Goal: Task Accomplishment & Management: Use online tool/utility

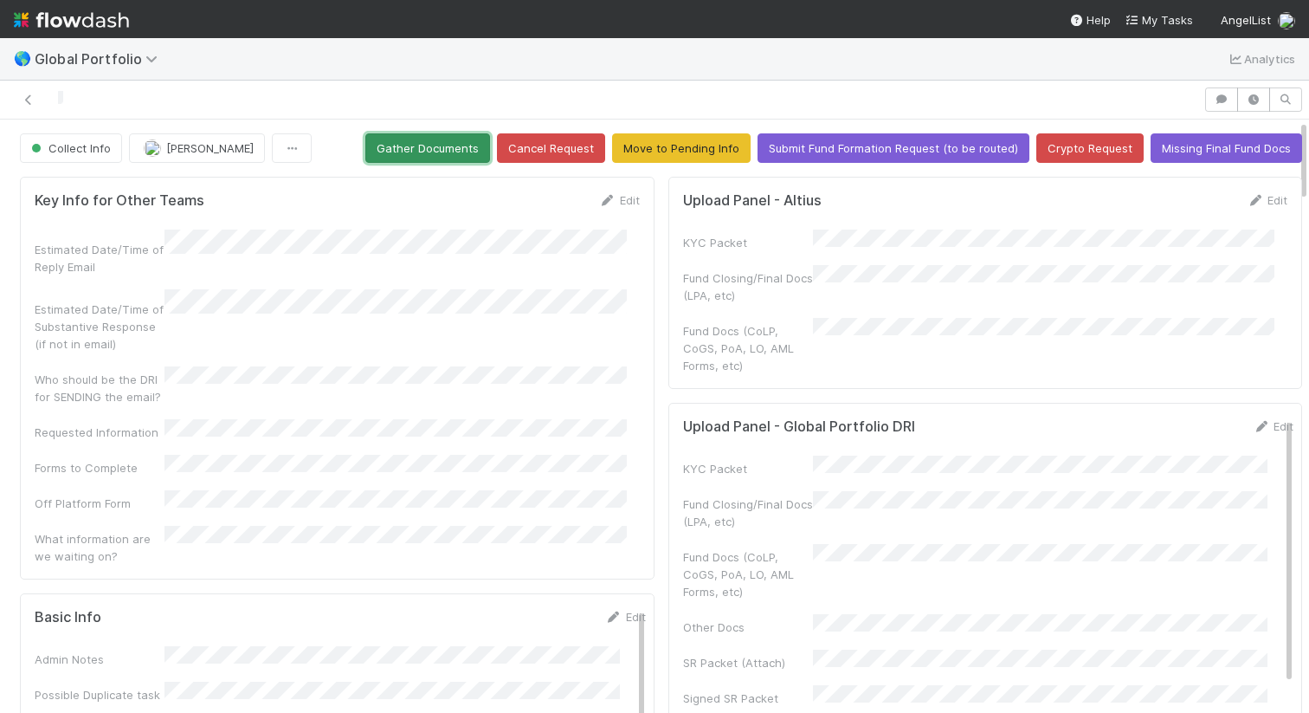
click at [459, 141] on button "Gather Documents" at bounding box center [427, 147] width 125 height 29
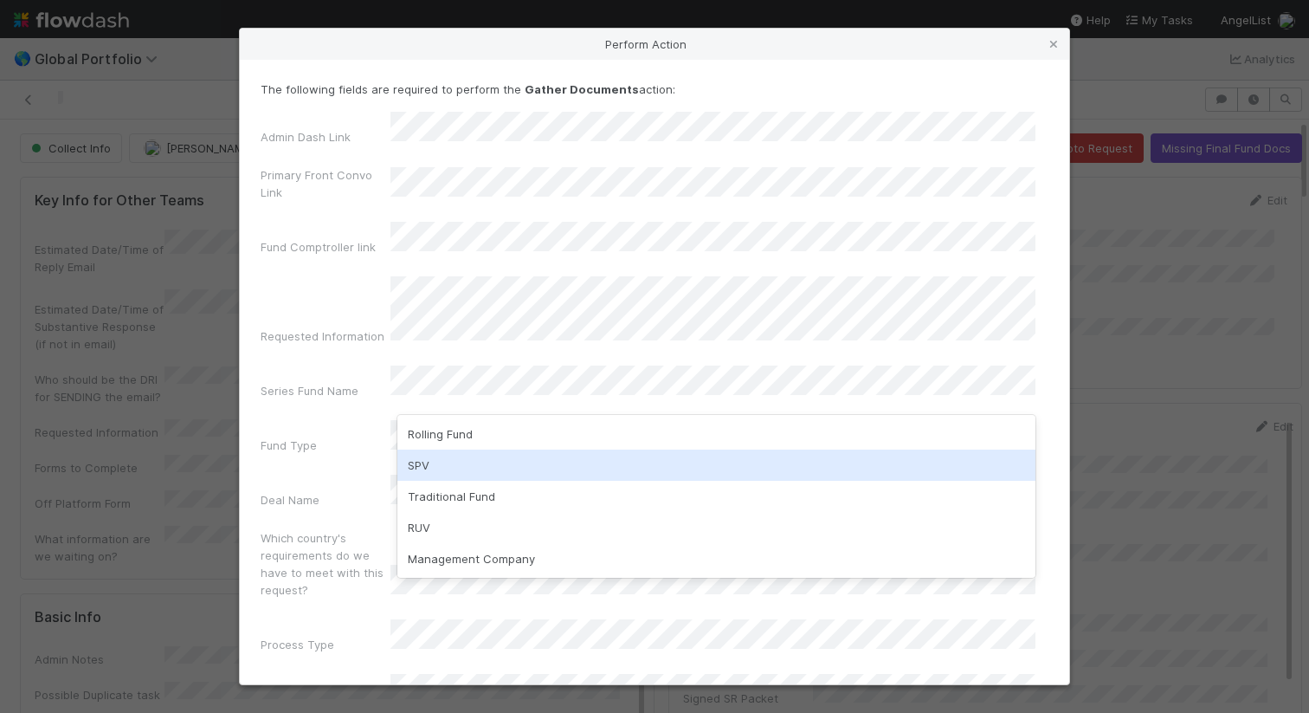
click at [451, 470] on div "SPV" at bounding box center [717, 464] width 638 height 31
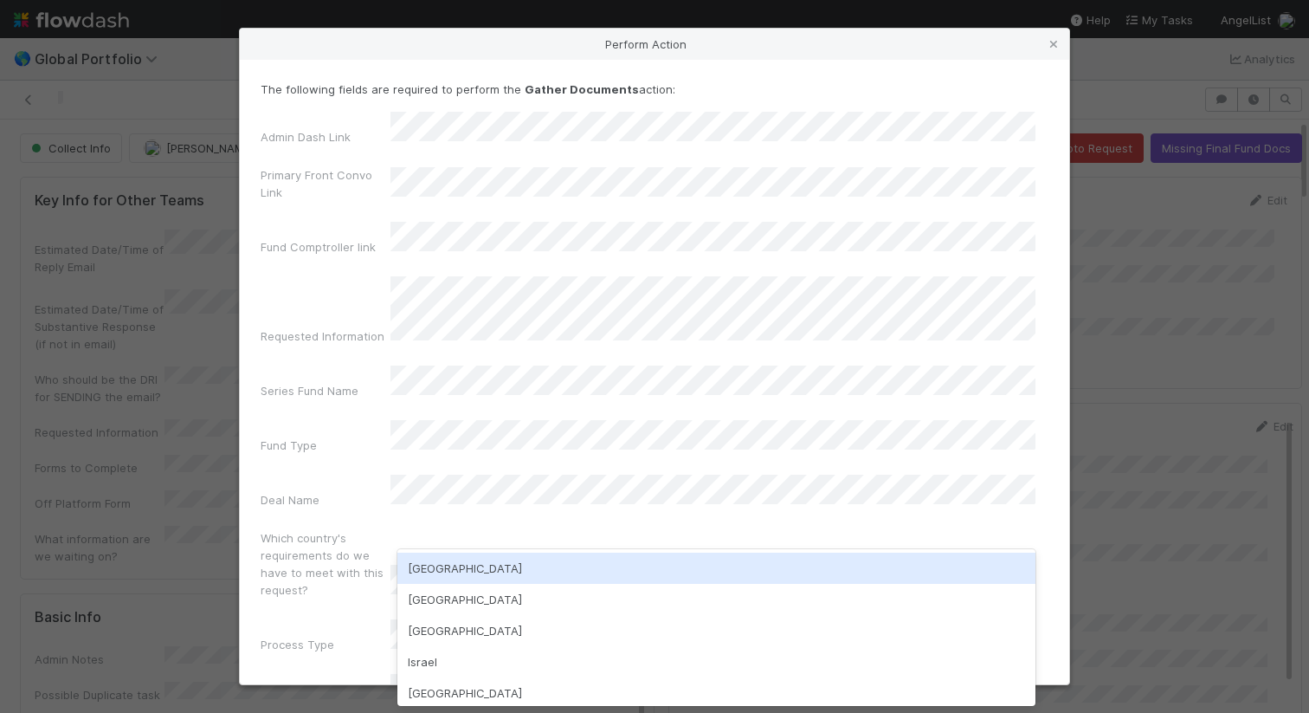
click at [433, 562] on div "USA" at bounding box center [717, 568] width 638 height 31
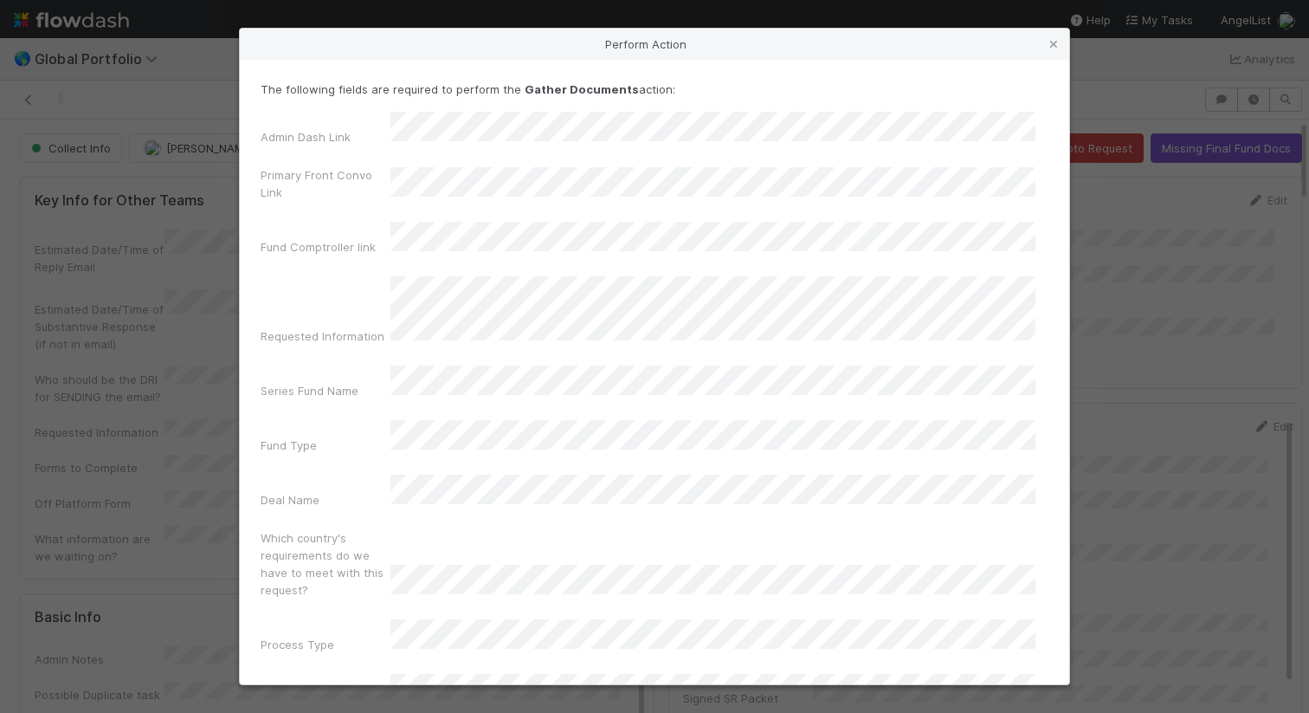
scroll to position [106, 0]
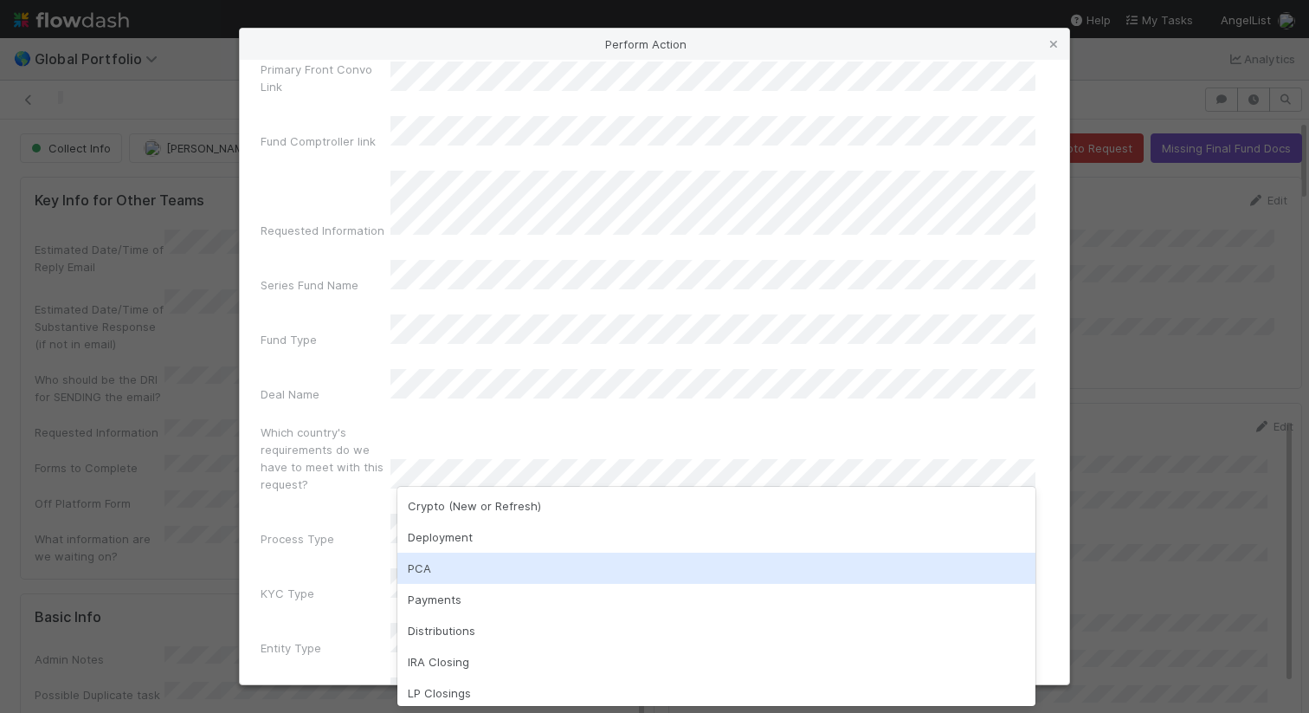
click at [469, 566] on div "PCA" at bounding box center [717, 568] width 638 height 31
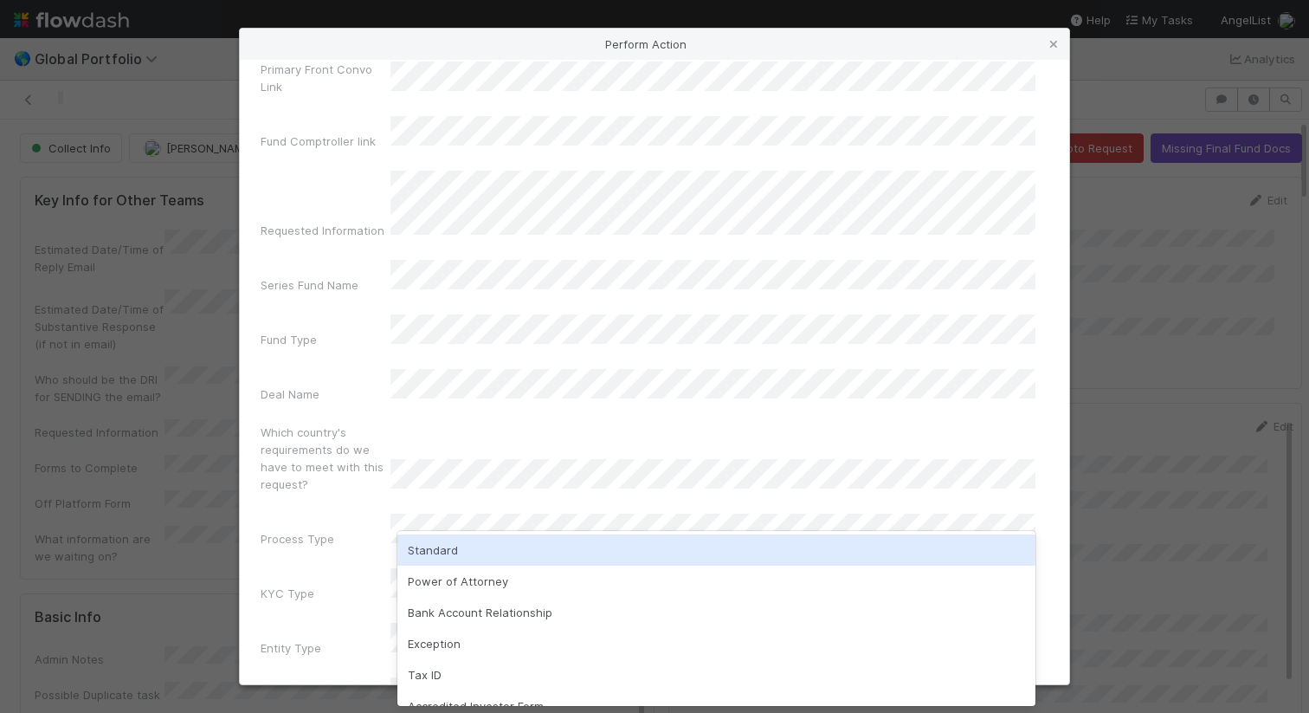
click at [494, 546] on div "Standard" at bounding box center [717, 549] width 638 height 31
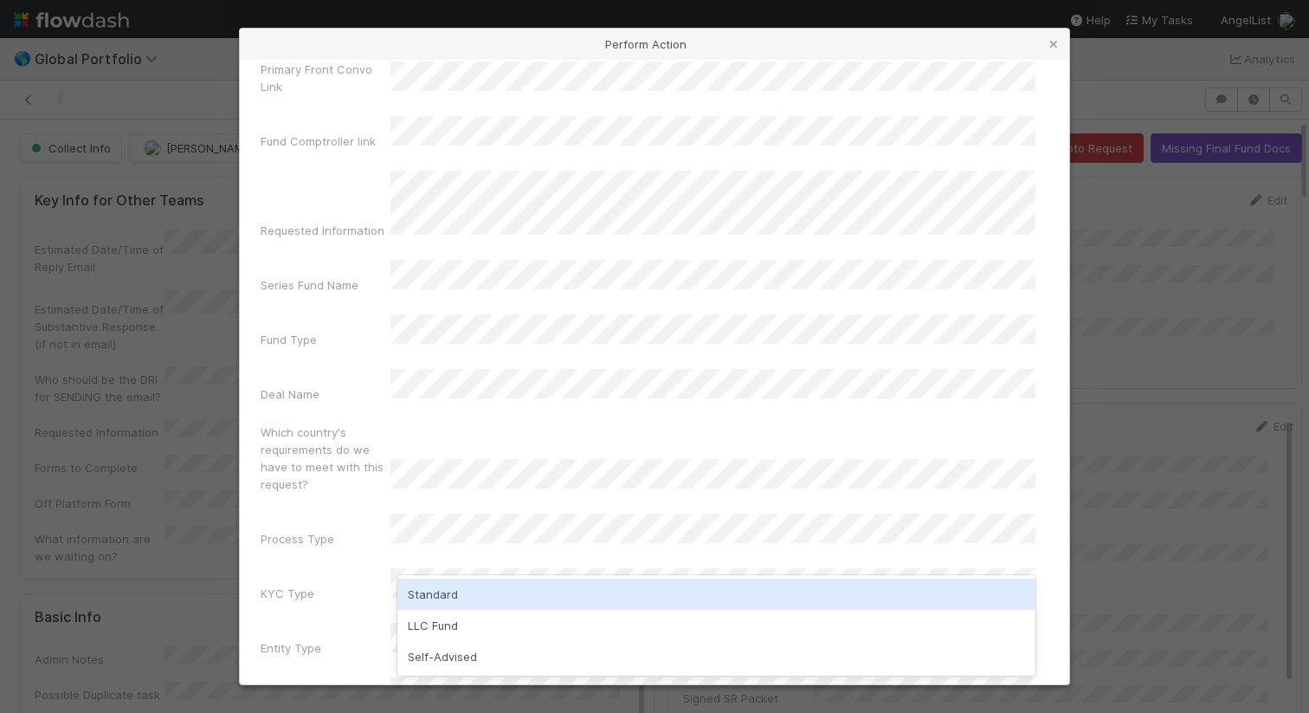
click at [482, 586] on div "Standard" at bounding box center [717, 594] width 638 height 31
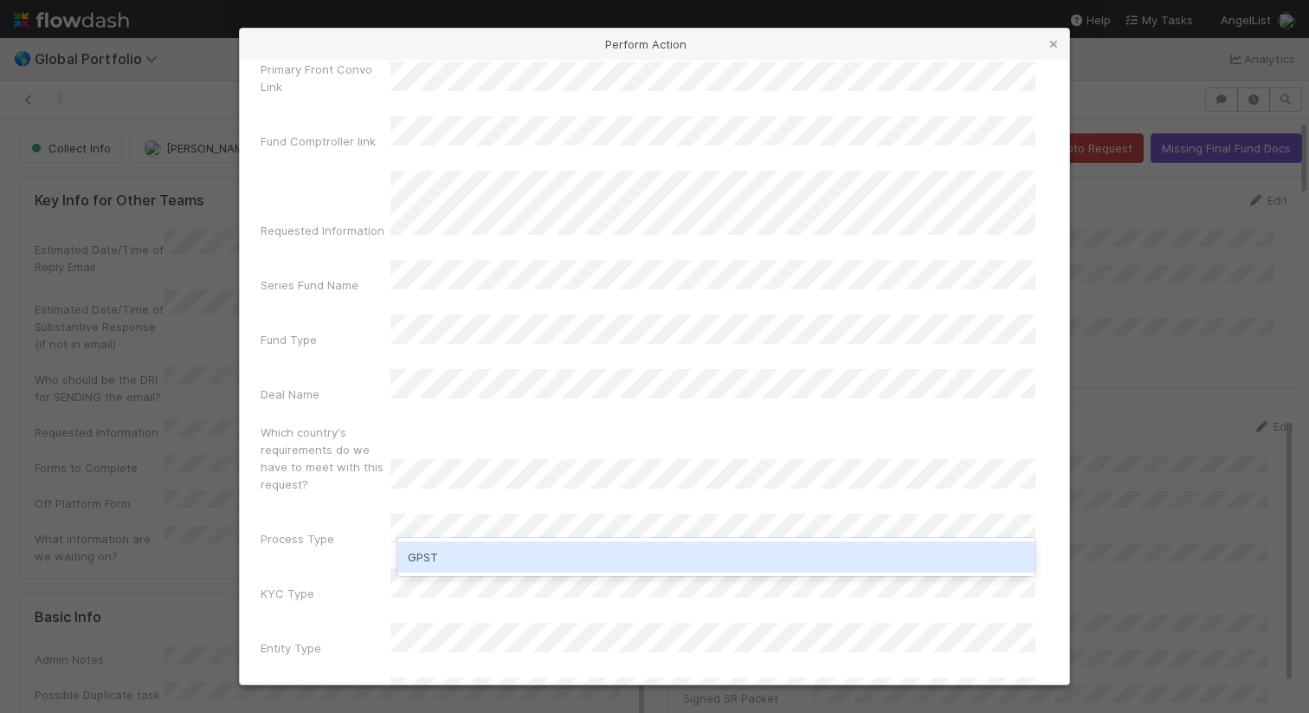
click at [521, 555] on div "GPST" at bounding box center [717, 556] width 638 height 31
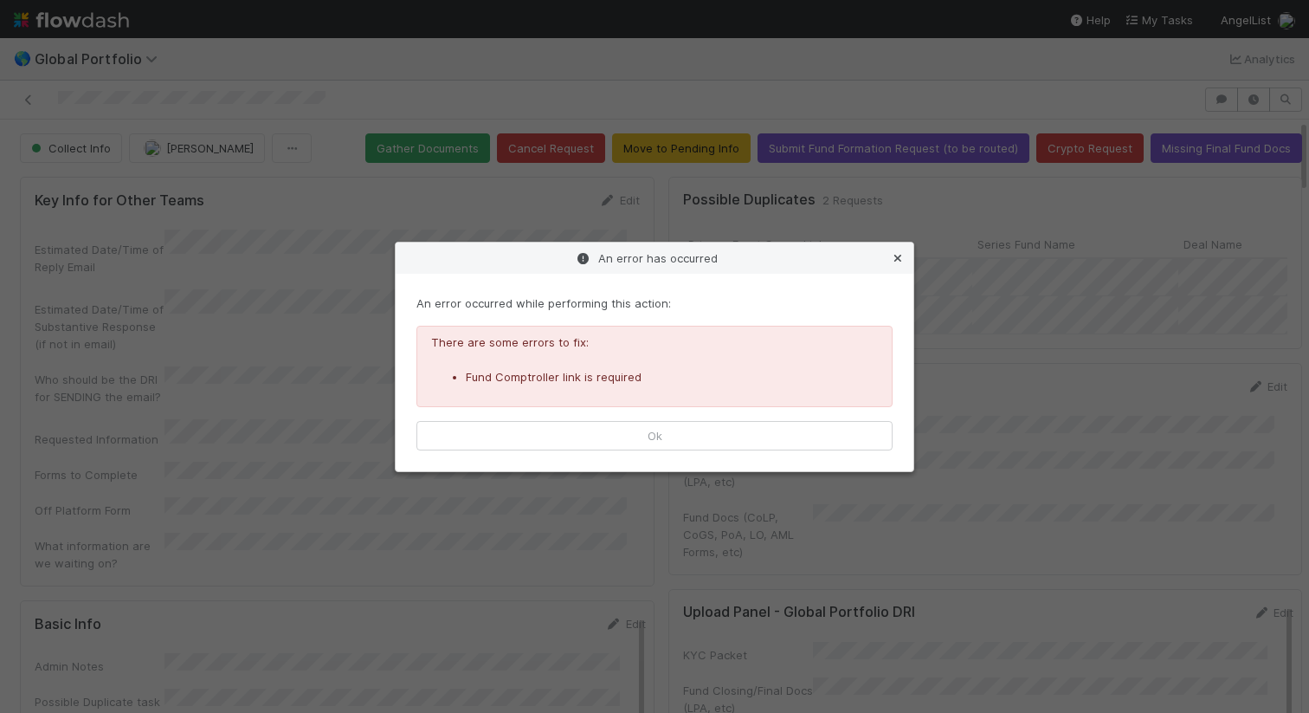
click at [896, 255] on icon at bounding box center [897, 258] width 17 height 11
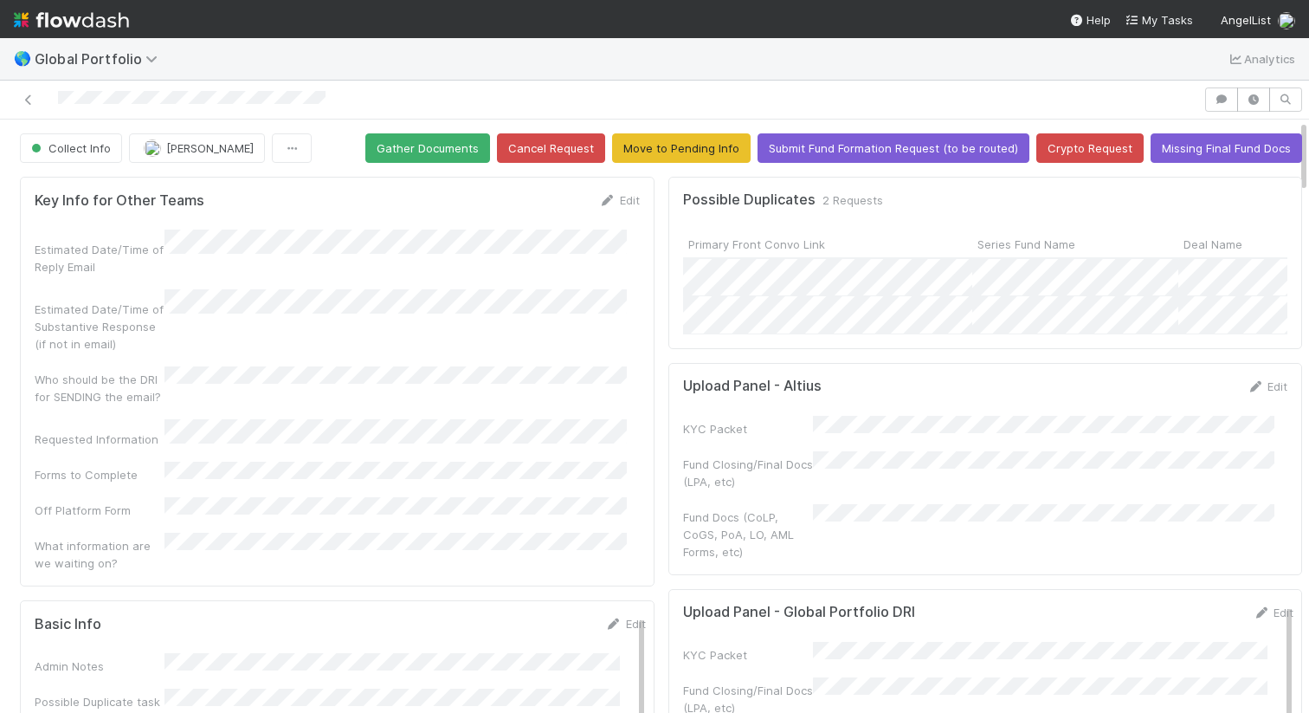
click at [376, 111] on div at bounding box center [602, 99] width 1190 height 24
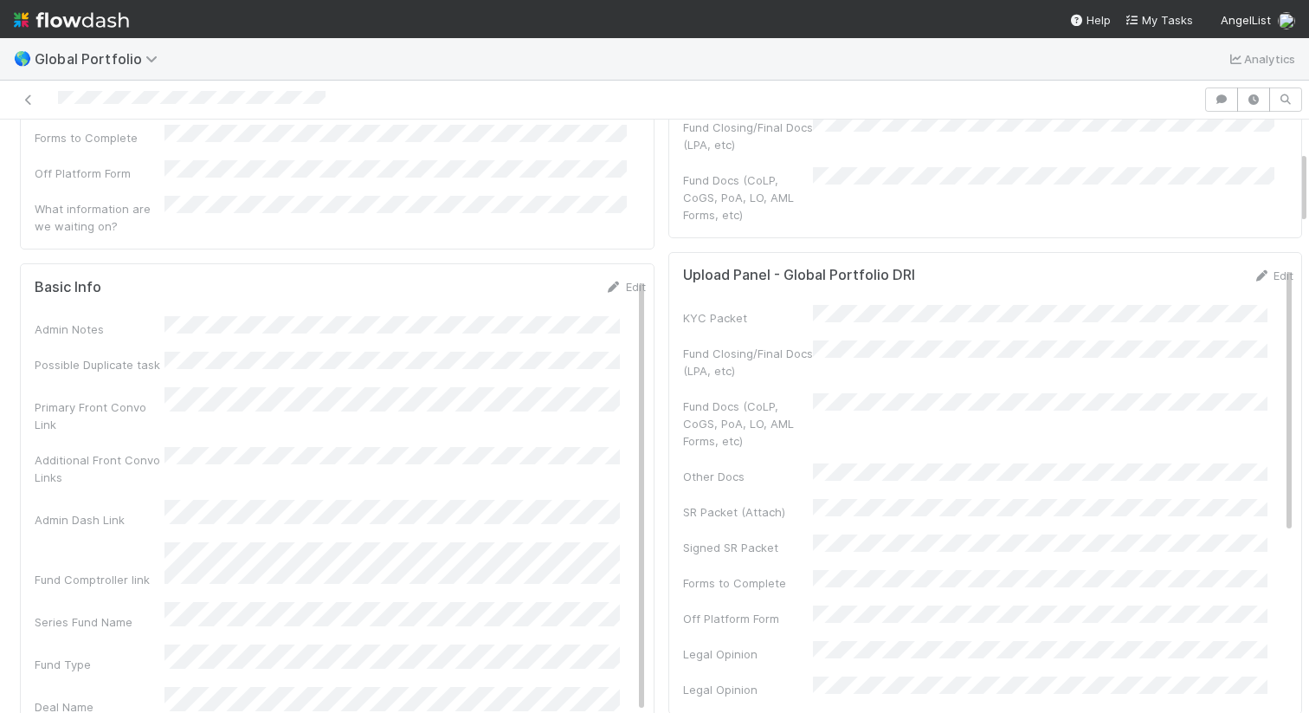
scroll to position [377, 0]
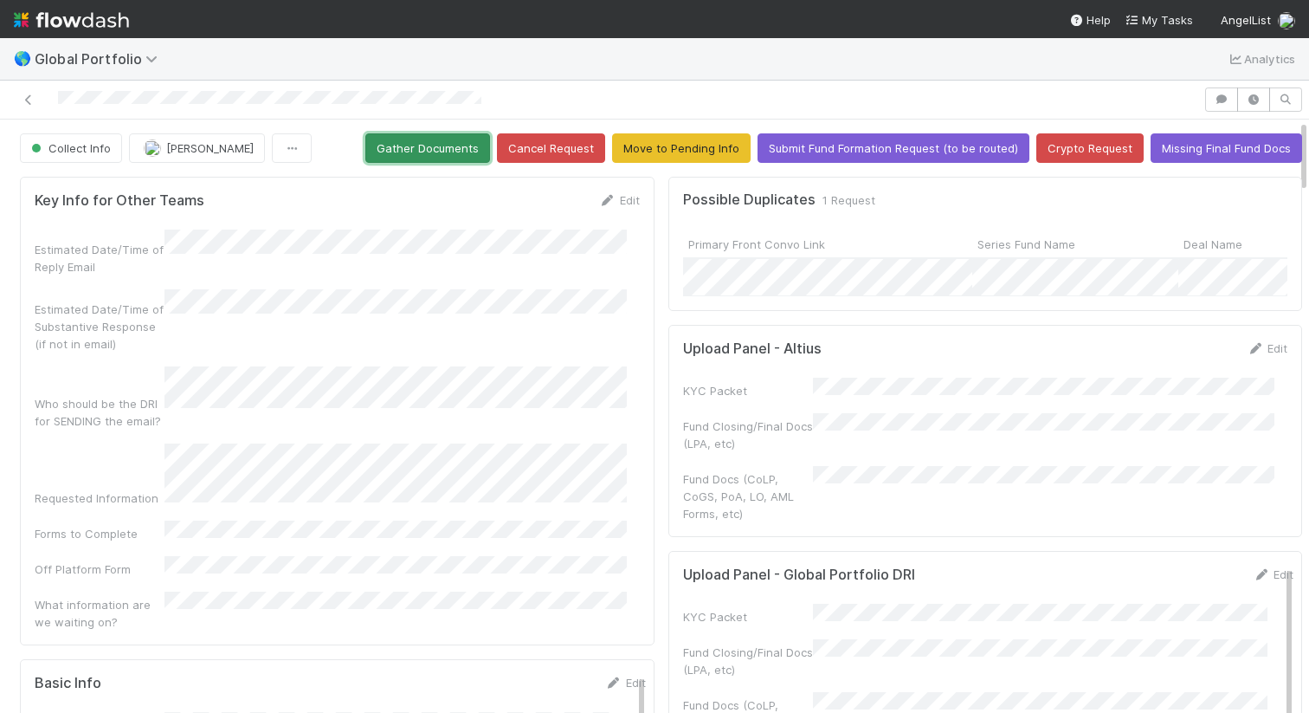
click at [420, 139] on button "Gather Documents" at bounding box center [427, 147] width 125 height 29
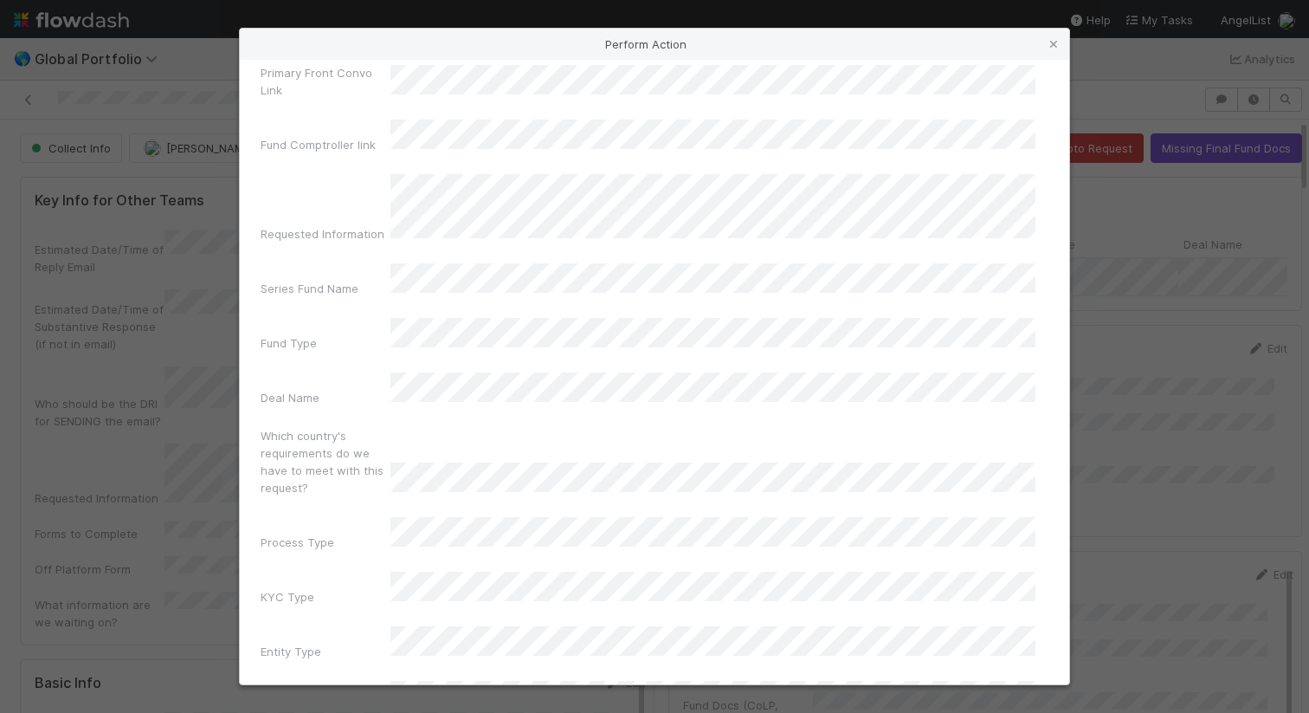
scroll to position [107, 0]
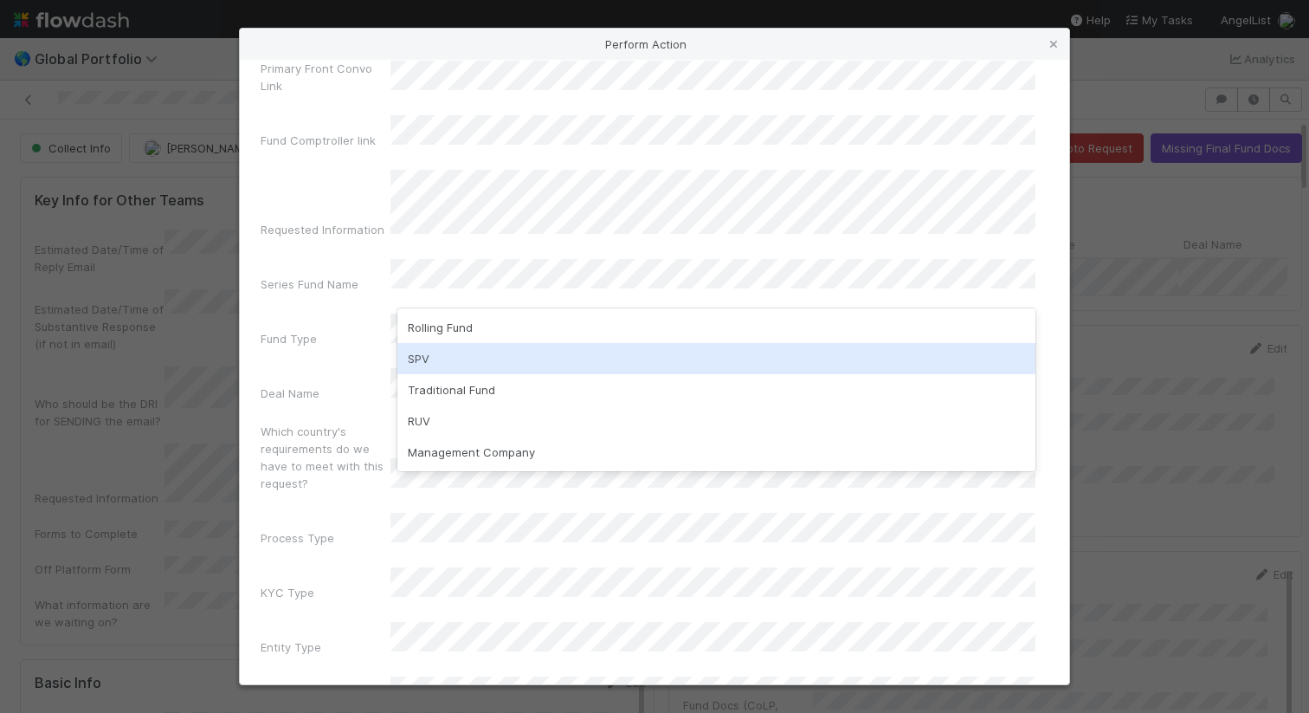
click at [477, 352] on div "SPV" at bounding box center [717, 358] width 638 height 31
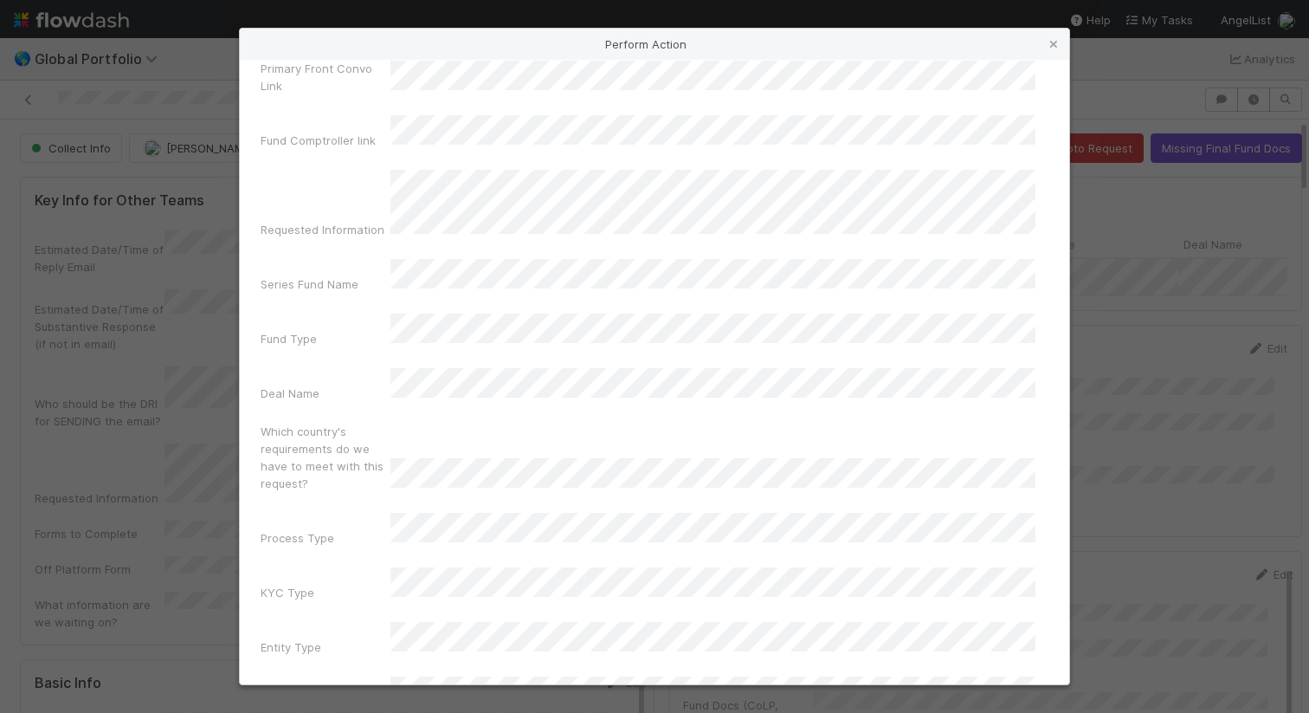
scroll to position [106, 0]
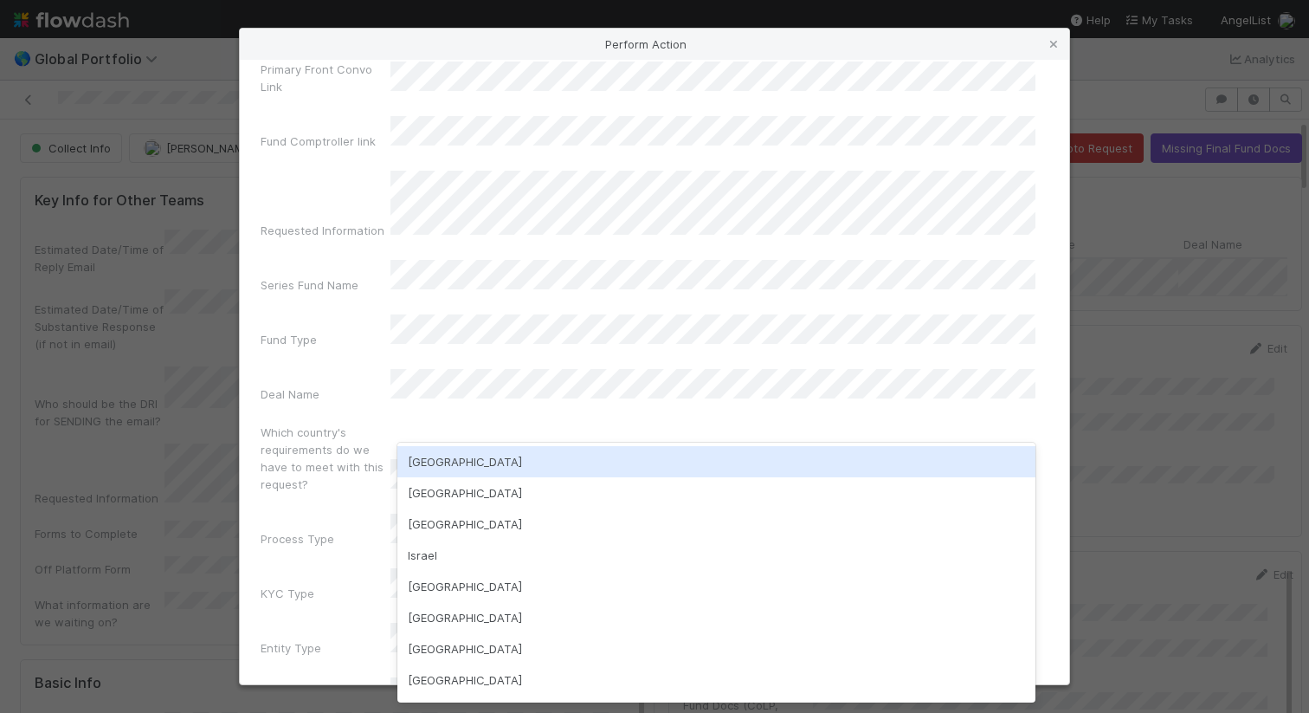
click at [468, 465] on div "USA" at bounding box center [717, 461] width 638 height 31
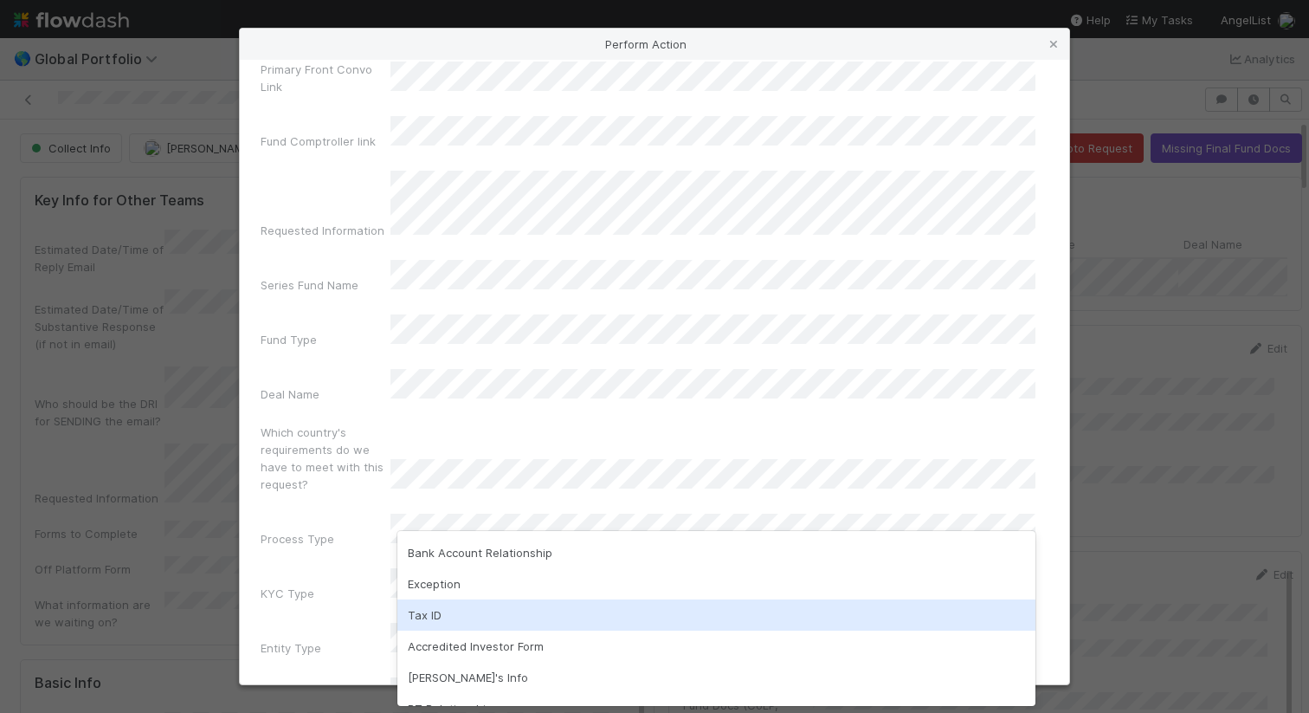
scroll to position [81, 0]
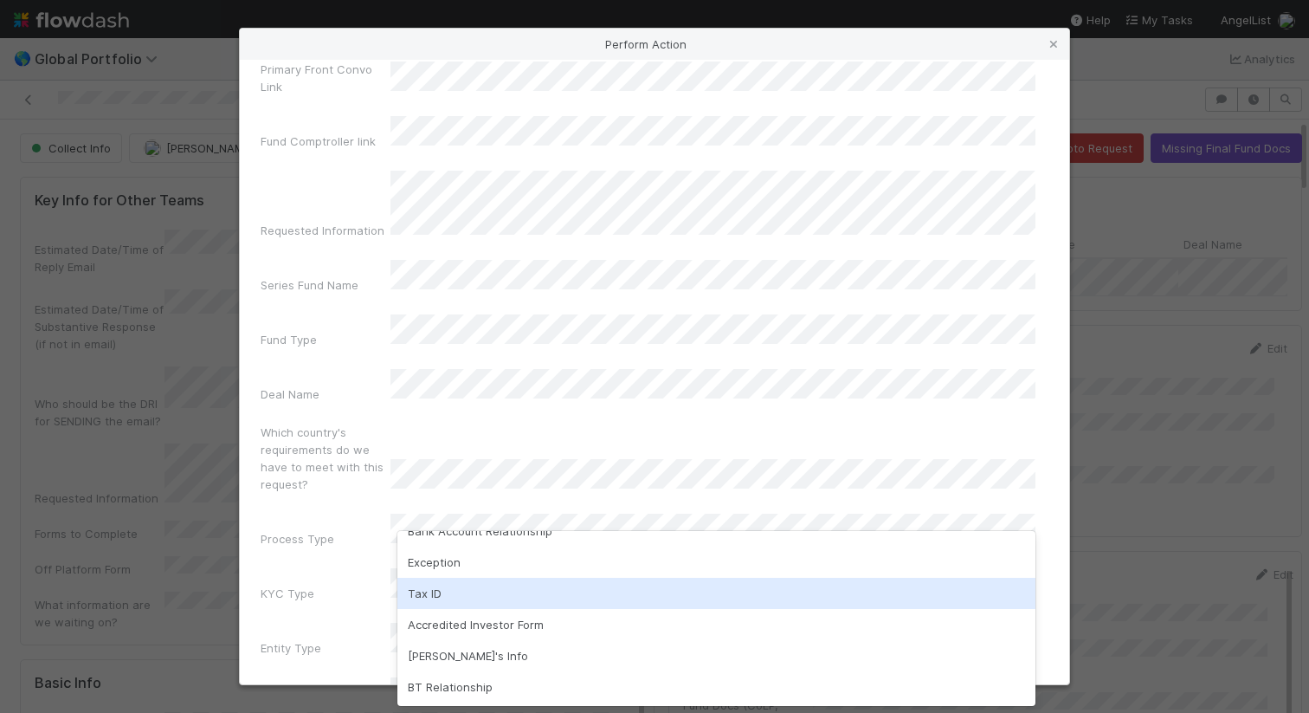
click at [510, 601] on div "Tax ID" at bounding box center [717, 593] width 638 height 31
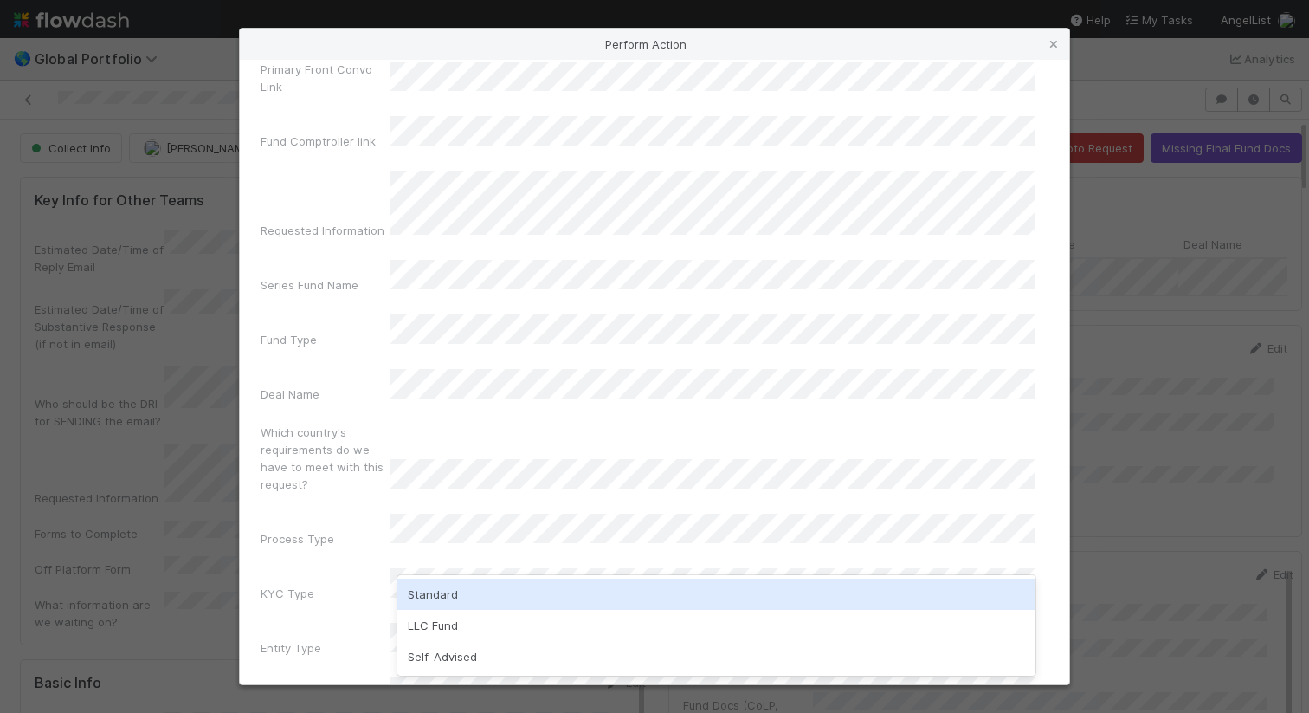
click at [496, 601] on div "Standard" at bounding box center [717, 594] width 638 height 31
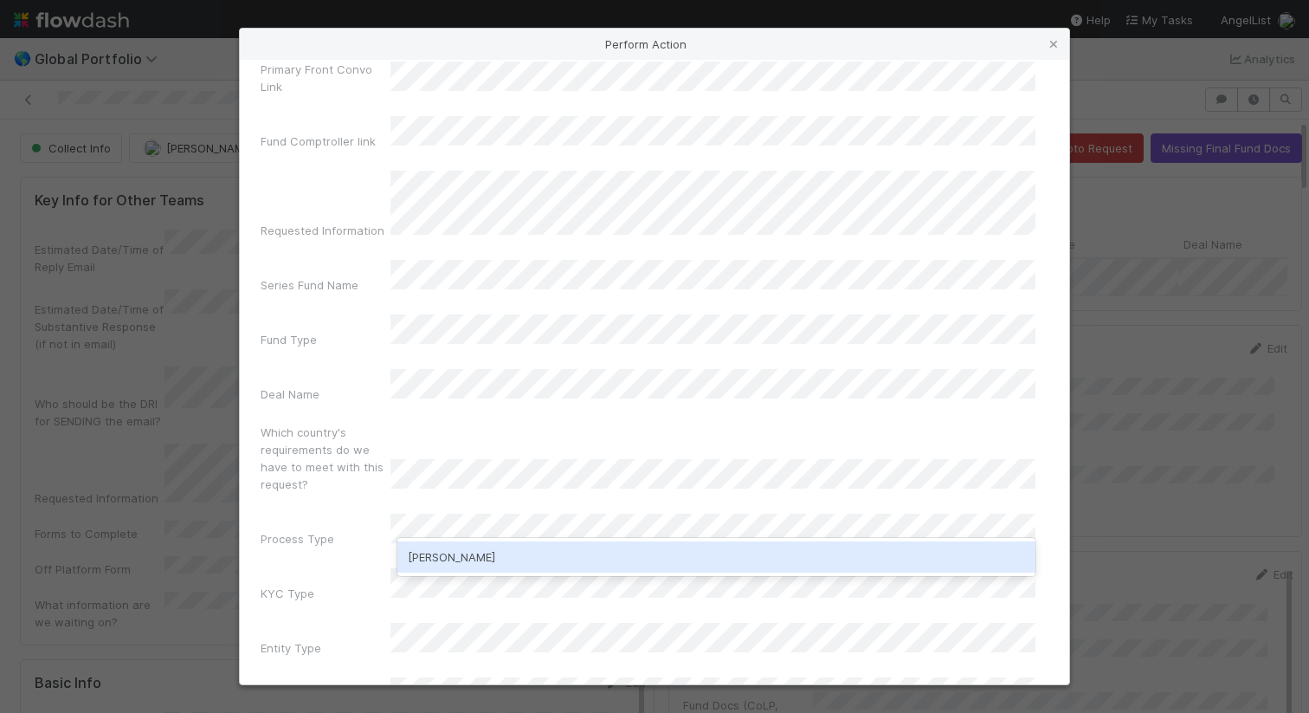
click at [511, 555] on div "Amy Saks" at bounding box center [717, 556] width 638 height 31
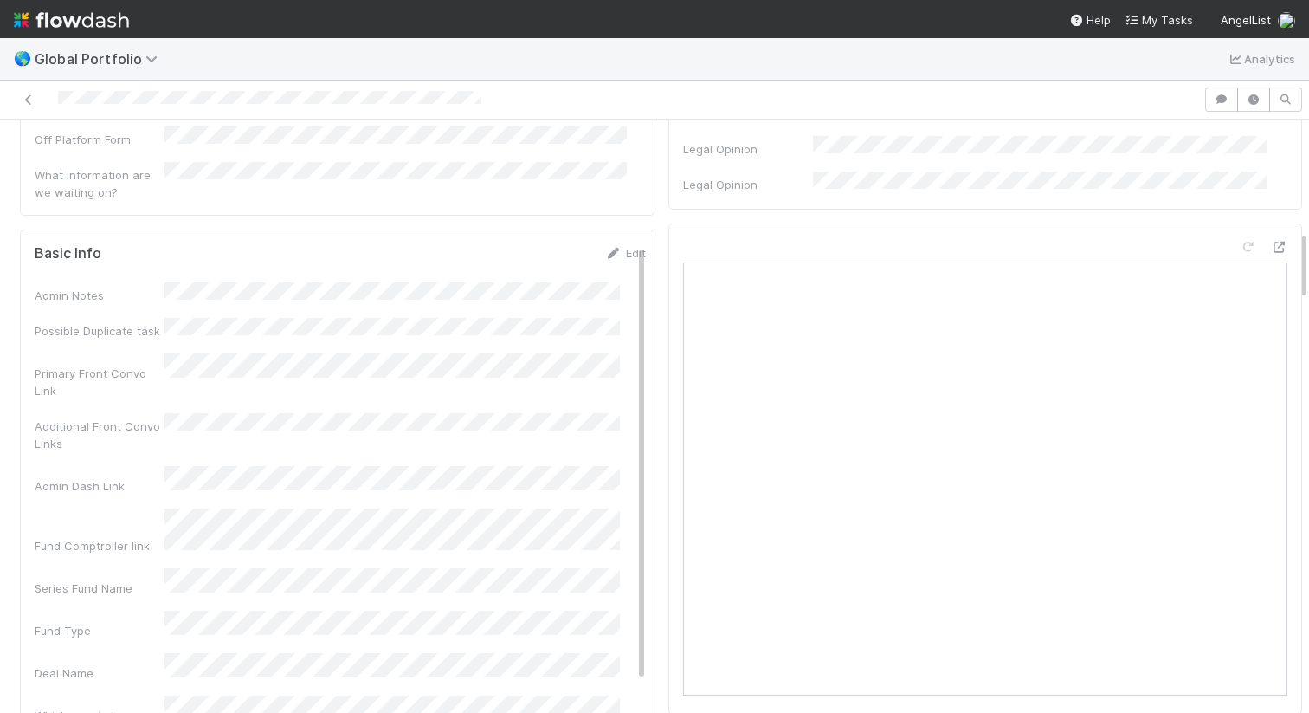
scroll to position [0, 0]
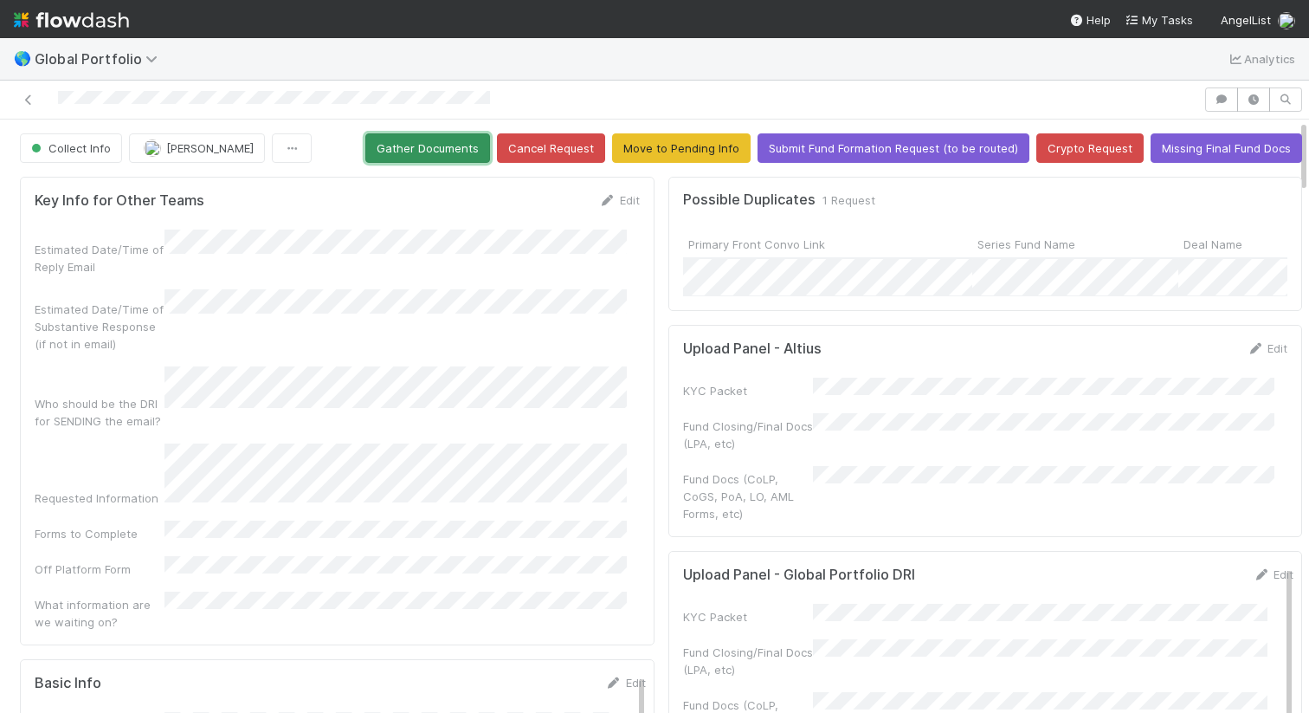
click at [379, 158] on button "Gather Documents" at bounding box center [427, 147] width 125 height 29
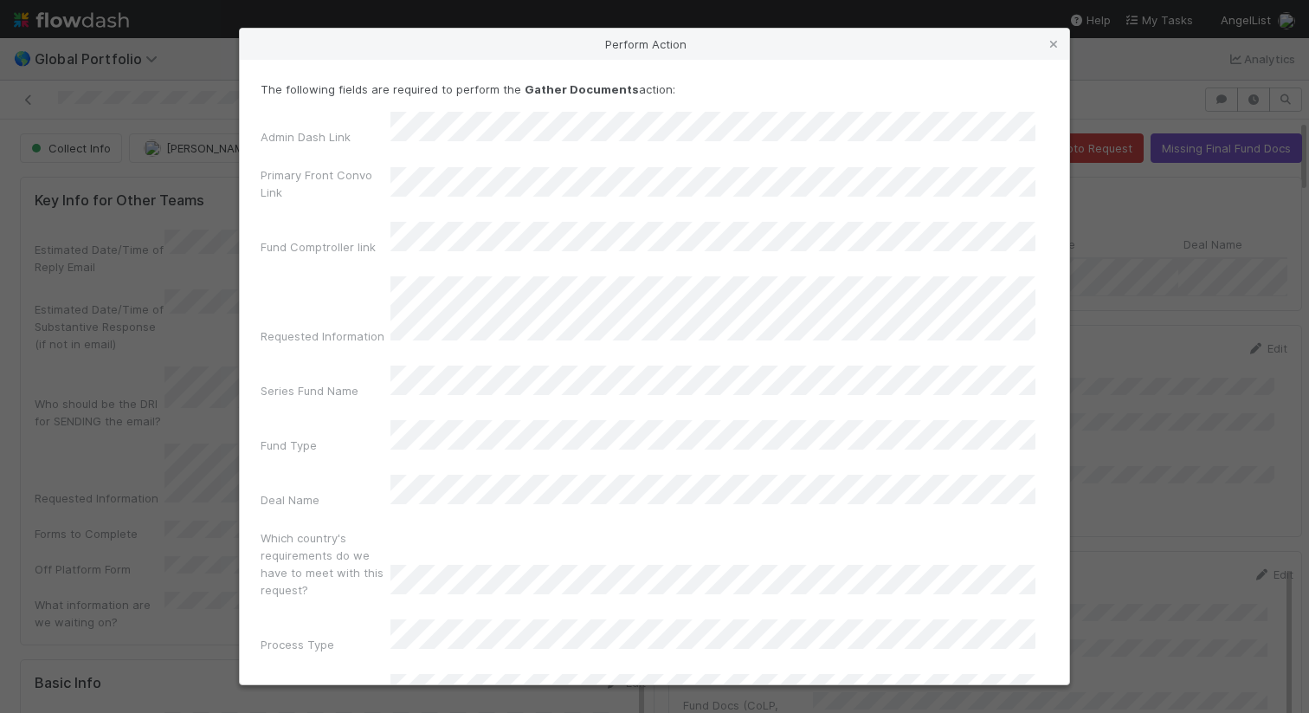
scroll to position [107, 0]
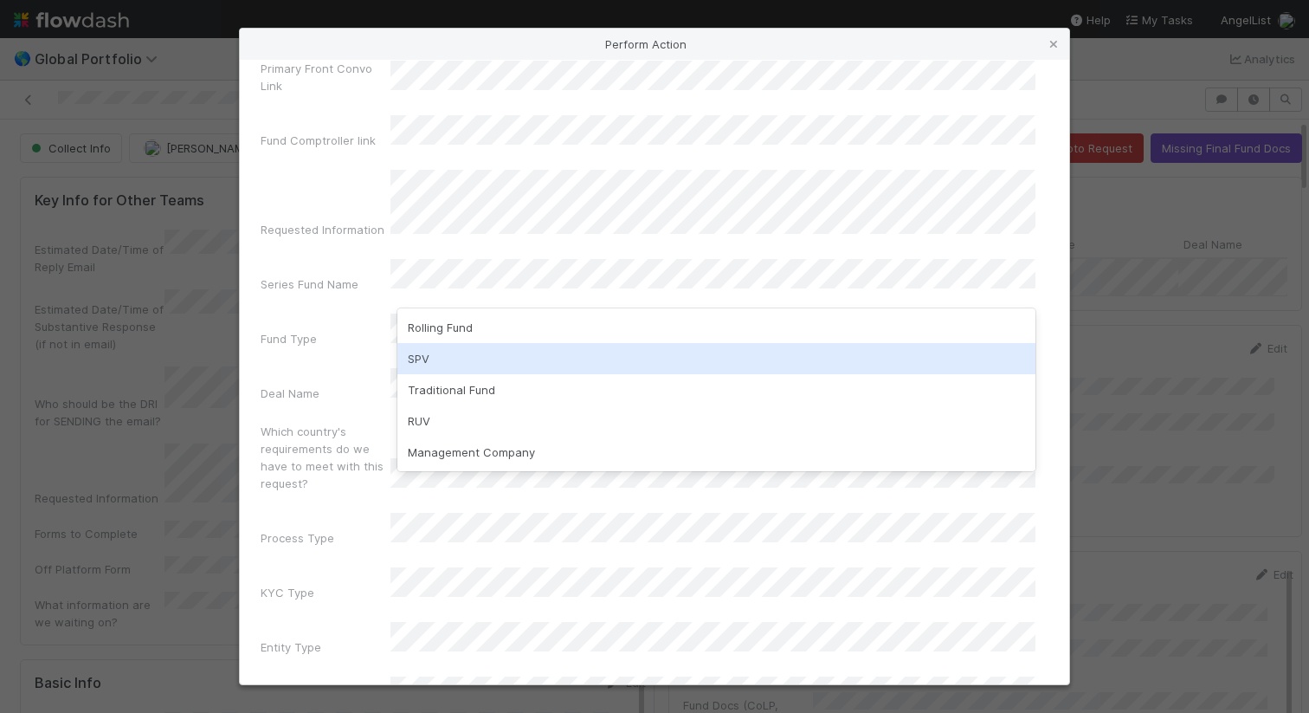
click at [540, 359] on div "SPV" at bounding box center [717, 358] width 638 height 31
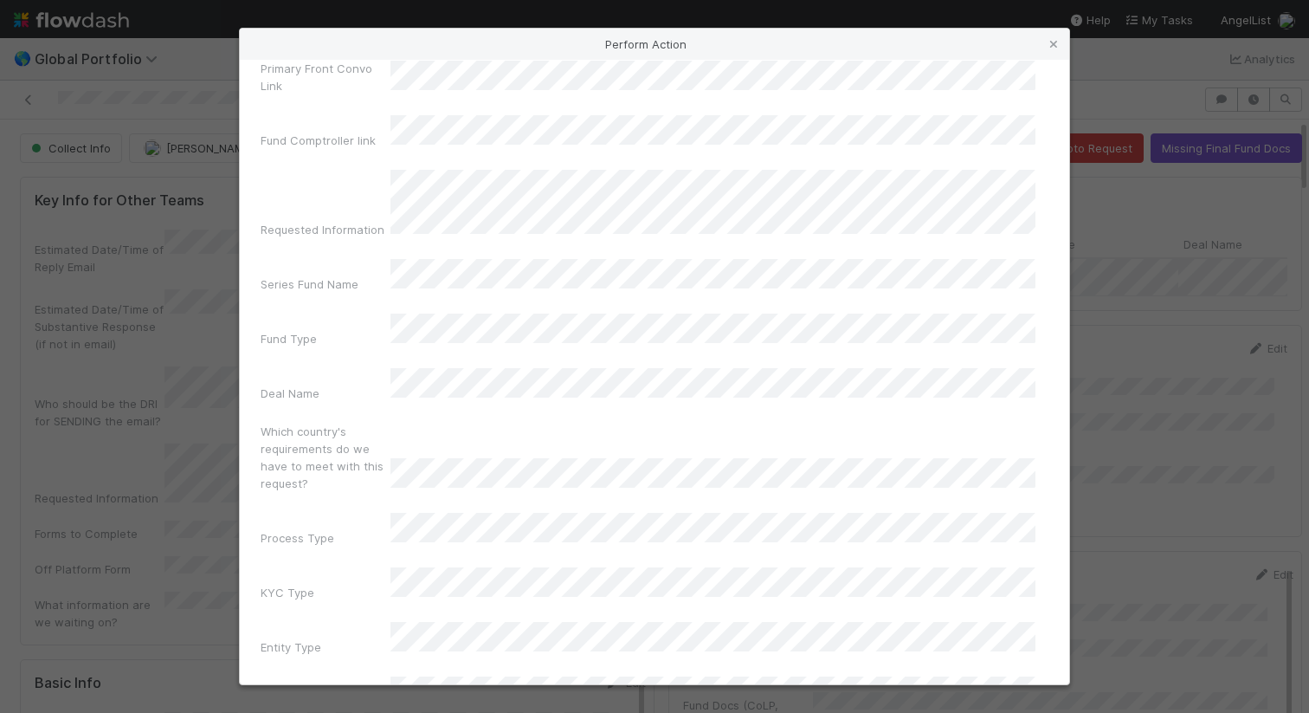
scroll to position [106, 0]
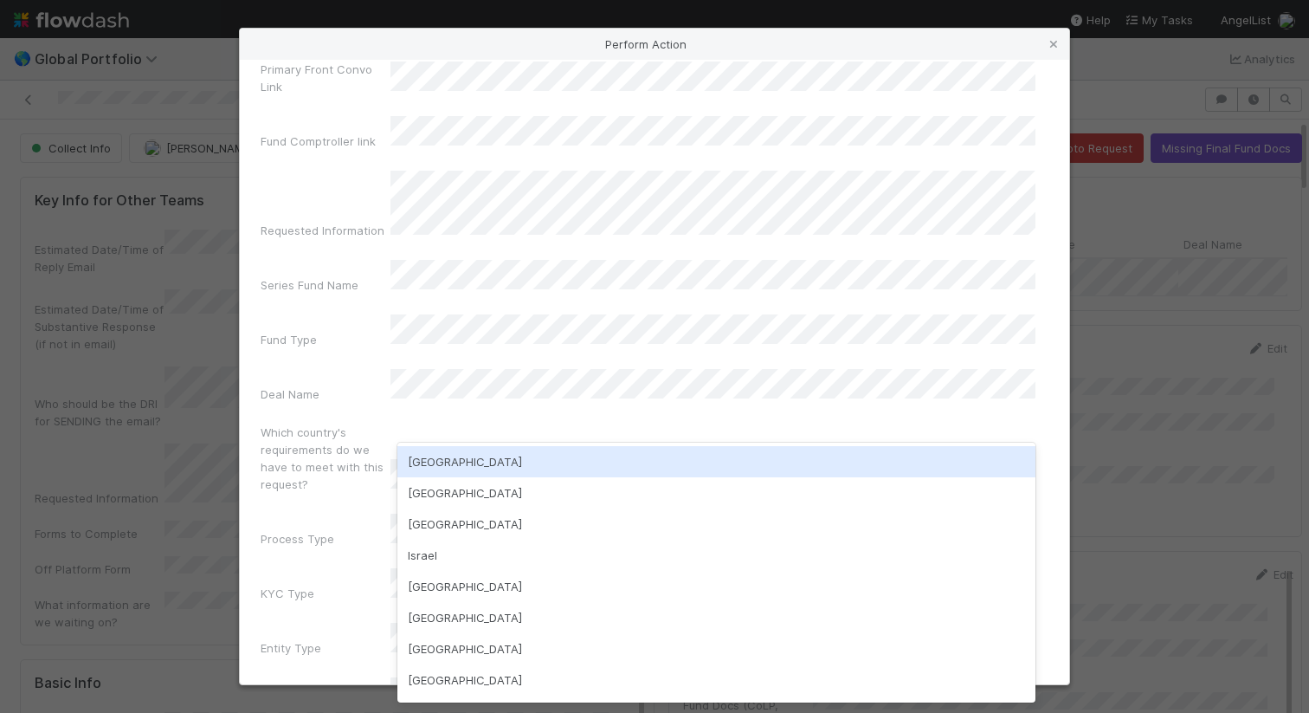
click at [493, 458] on div "[GEOGRAPHIC_DATA]" at bounding box center [717, 461] width 638 height 31
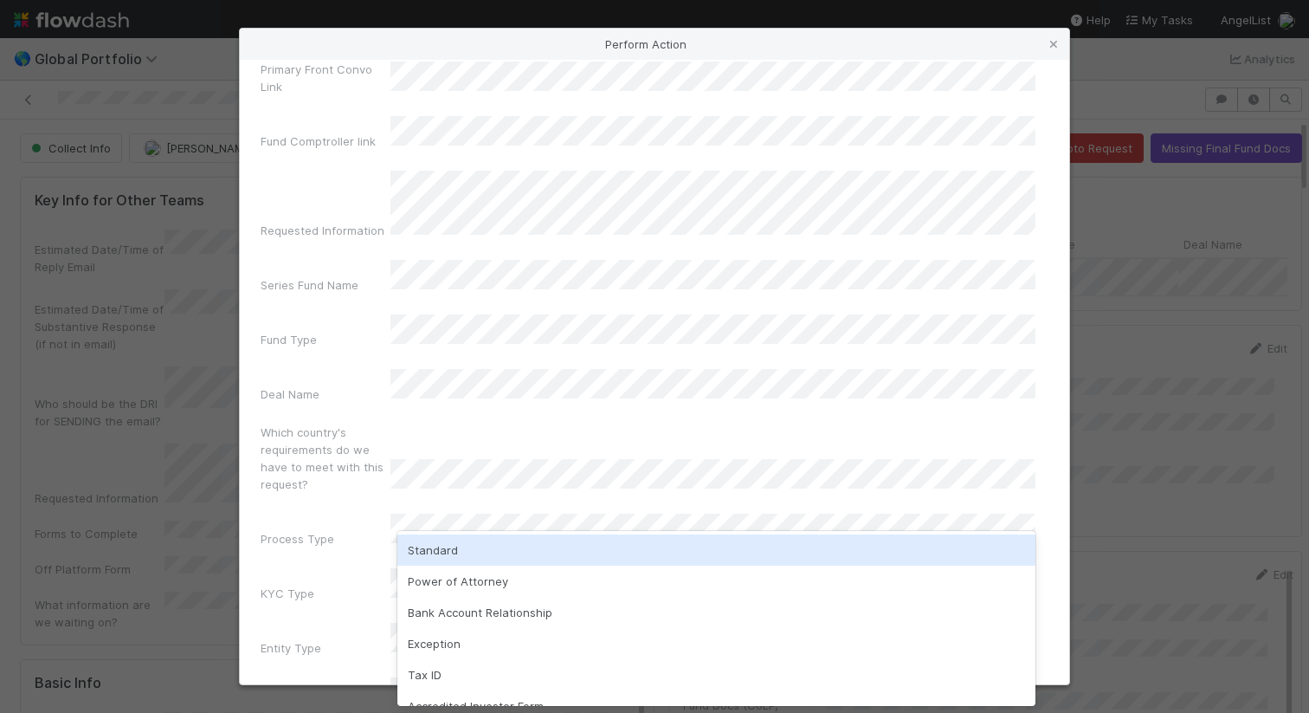
click at [490, 547] on div "Standard" at bounding box center [717, 549] width 638 height 31
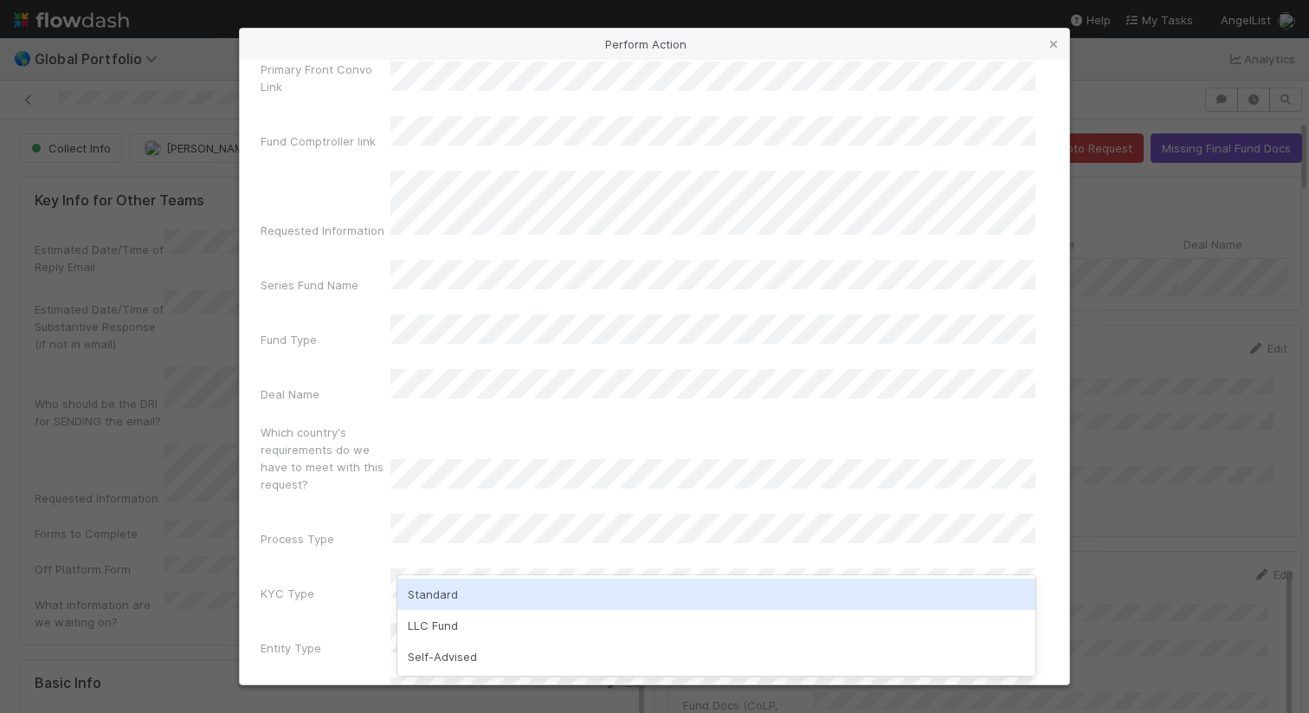
click at [485, 592] on div "Standard" at bounding box center [717, 594] width 638 height 31
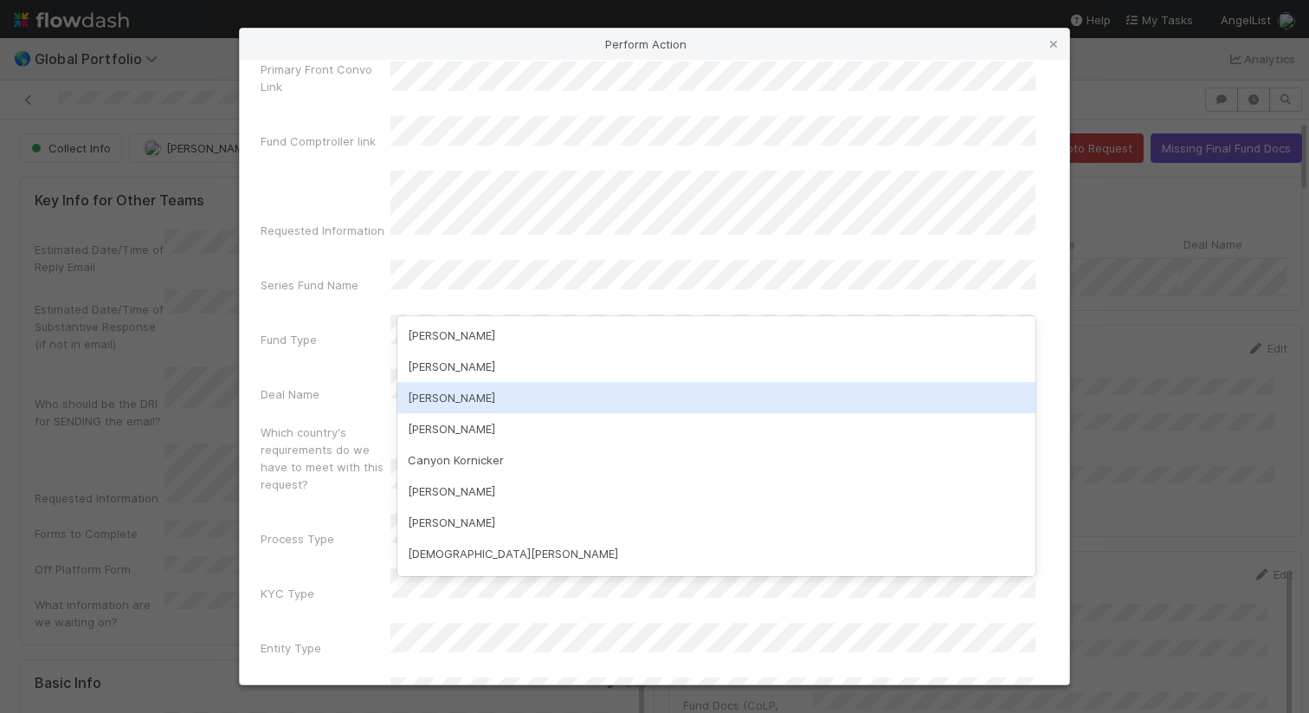
click at [513, 398] on div "[PERSON_NAME]" at bounding box center [717, 397] width 638 height 31
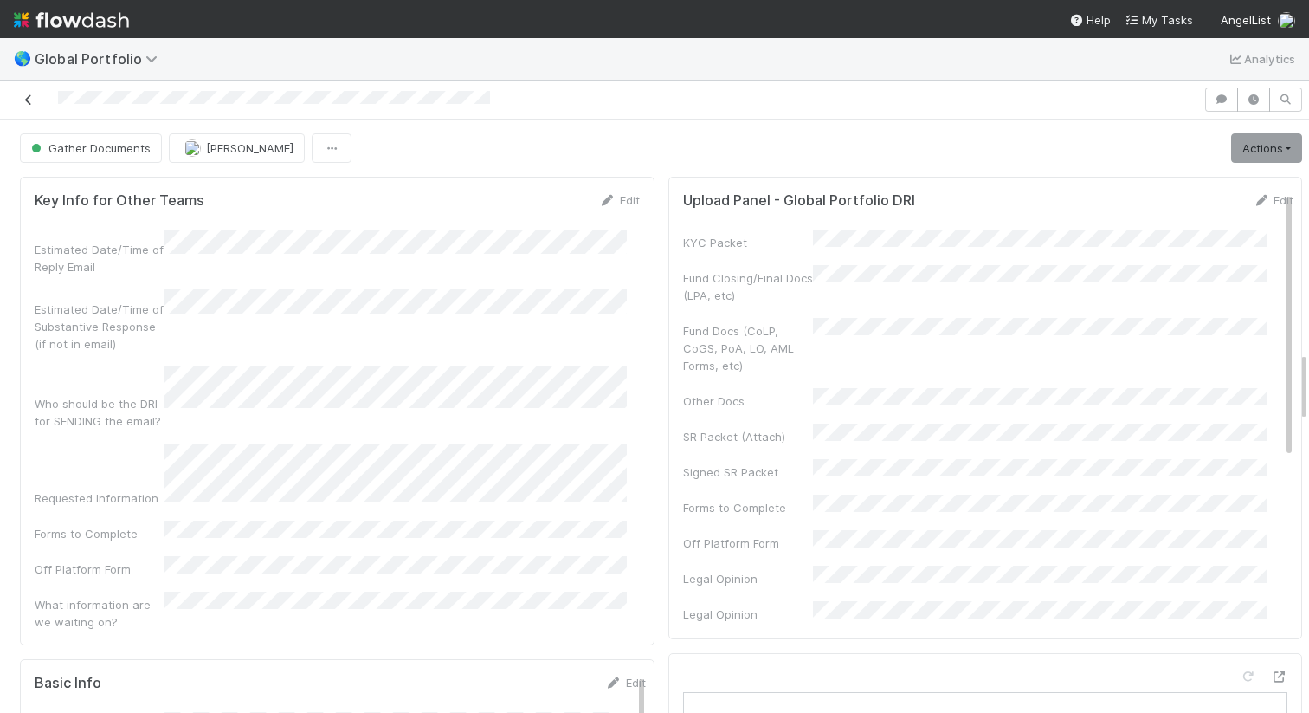
scroll to position [1963, 0]
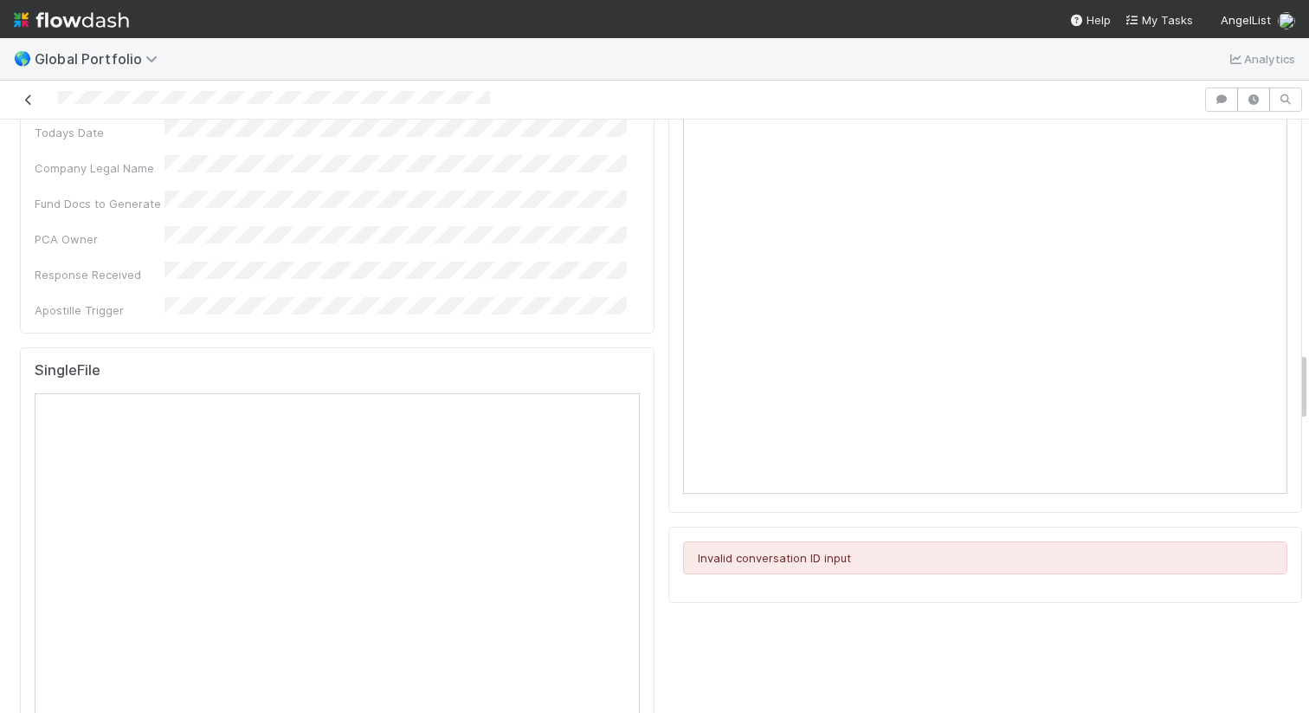
click at [31, 101] on icon at bounding box center [28, 99] width 17 height 11
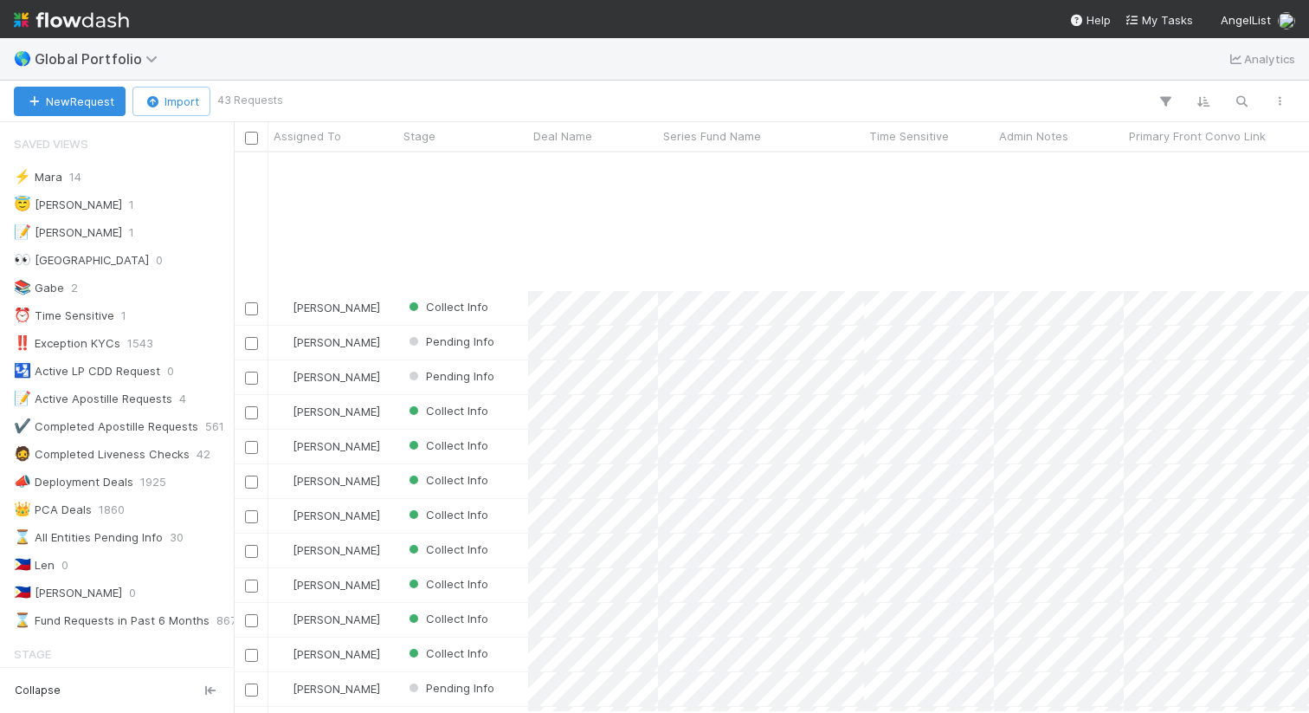
scroll to position [176, 0]
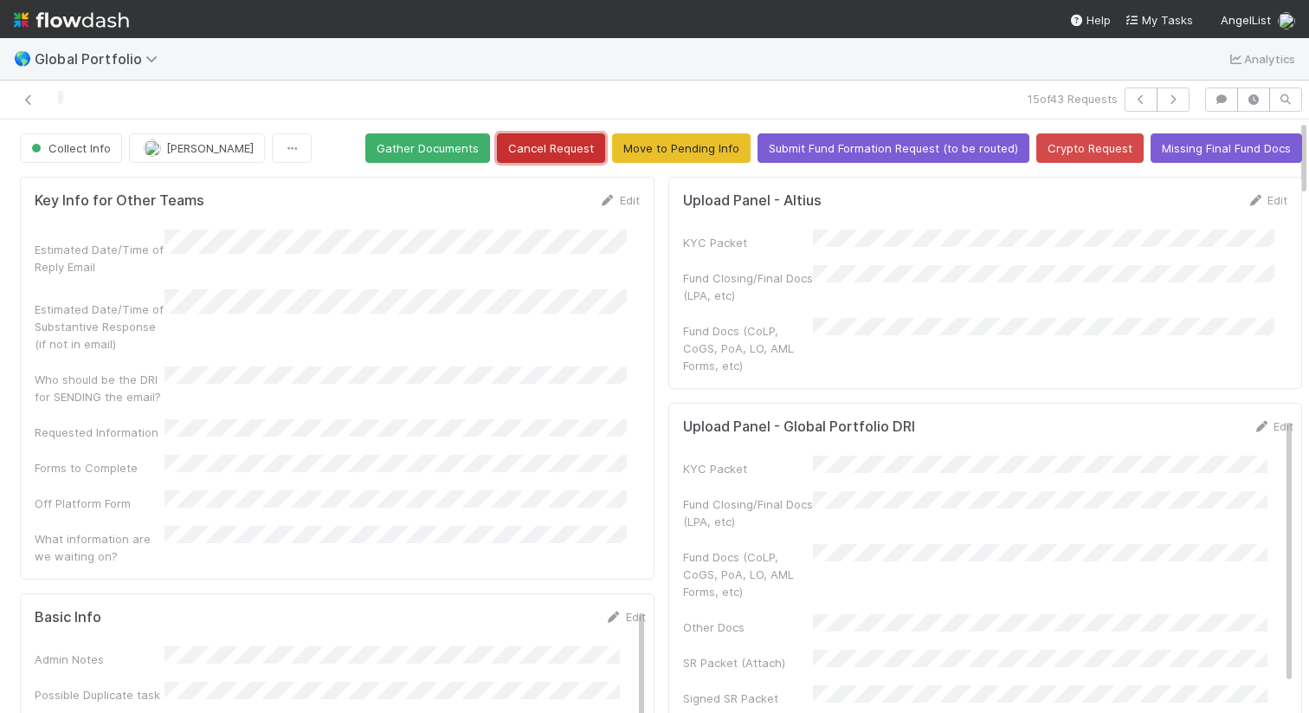
click at [511, 146] on button "Cancel Request" at bounding box center [551, 147] width 108 height 29
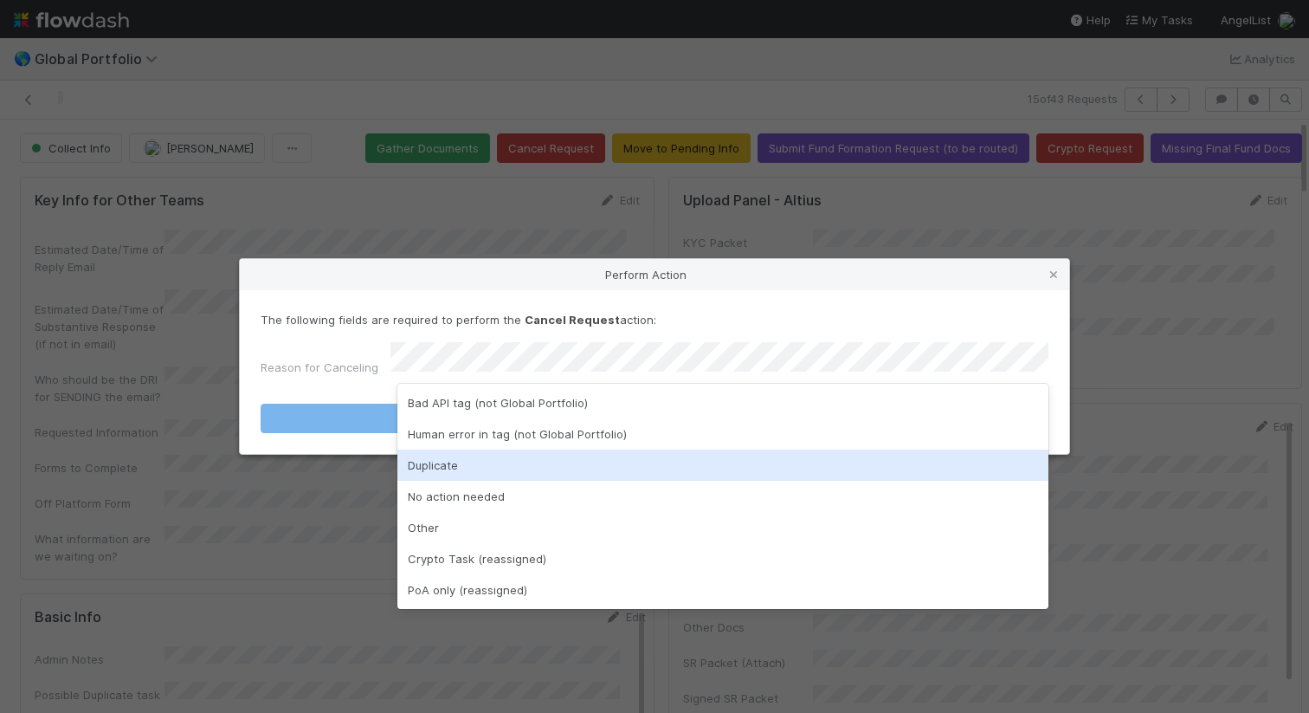
click at [663, 450] on div "Duplicate" at bounding box center [723, 464] width 651 height 31
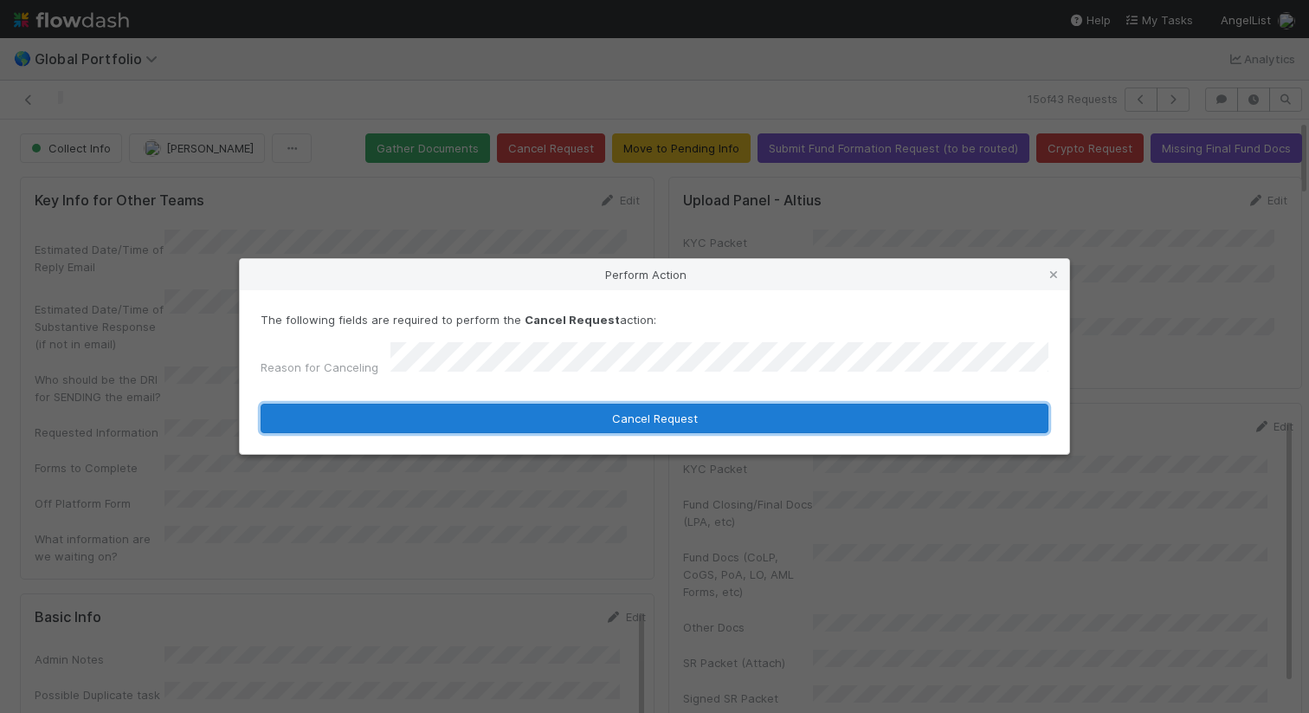
click at [710, 410] on button "Cancel Request" at bounding box center [655, 418] width 788 height 29
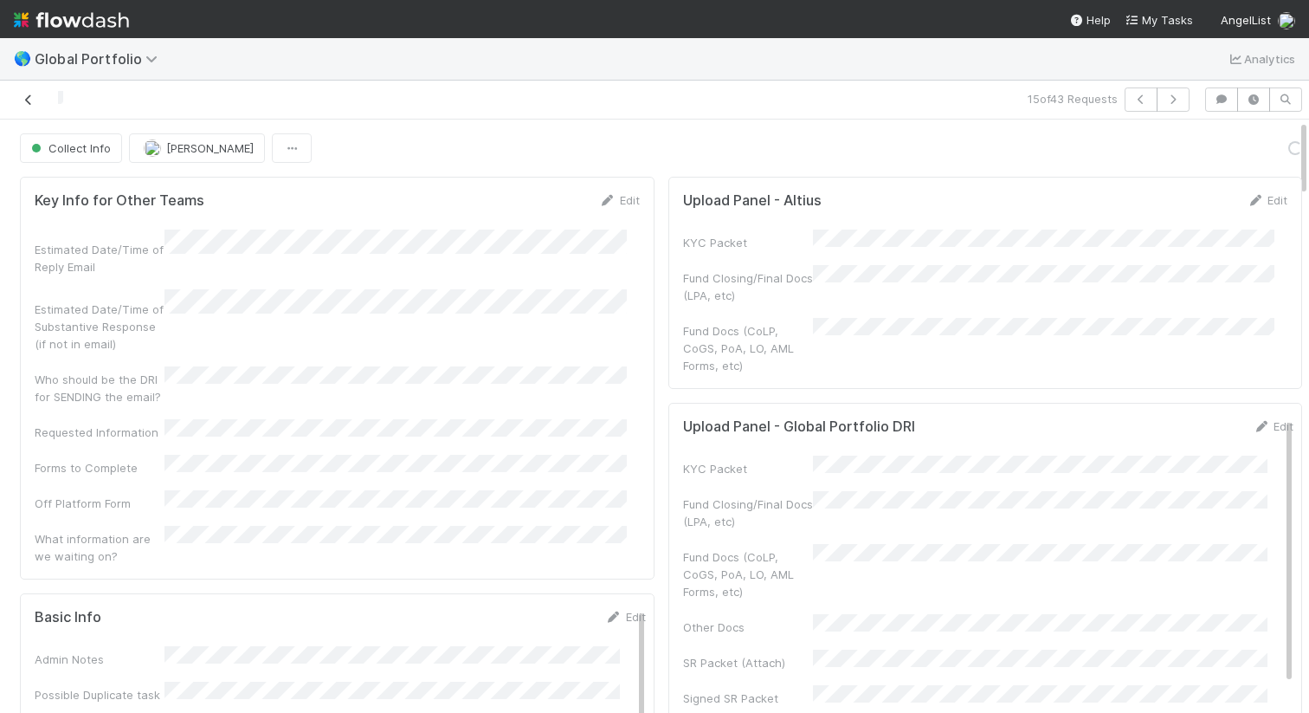
click at [33, 100] on icon at bounding box center [28, 99] width 17 height 11
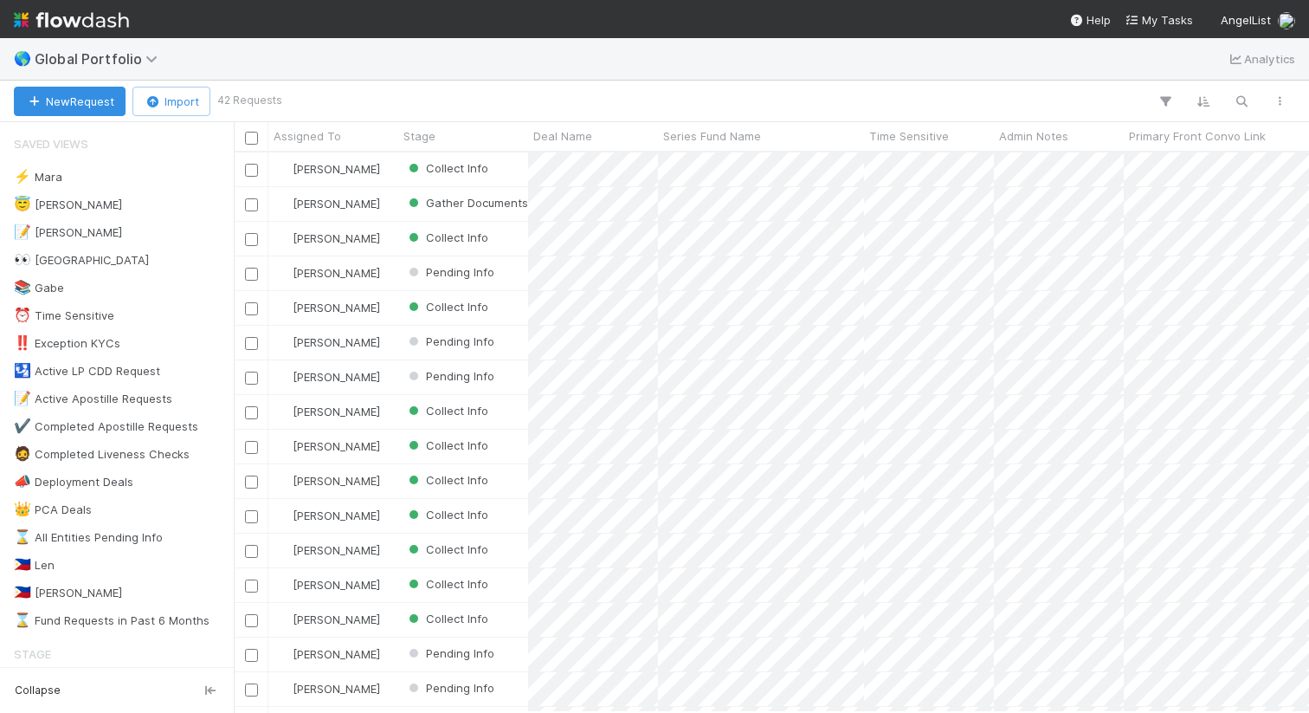
scroll to position [546, 1063]
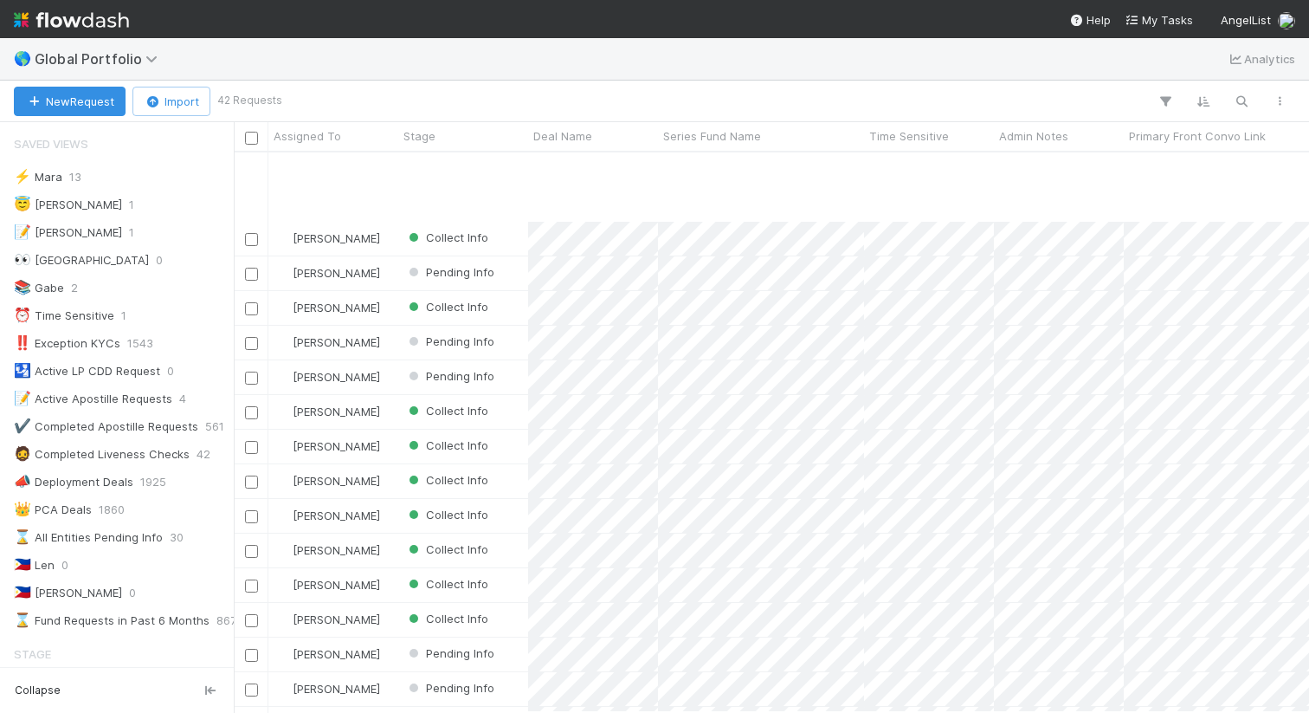
click at [636, 495] on div "[PERSON_NAME] Collect Info [DATE] 2:21:04 PM [DATE] 2:21:04 PM 0 0 0 0 0 0 1 0 …" at bounding box center [772, 431] width 1076 height 559
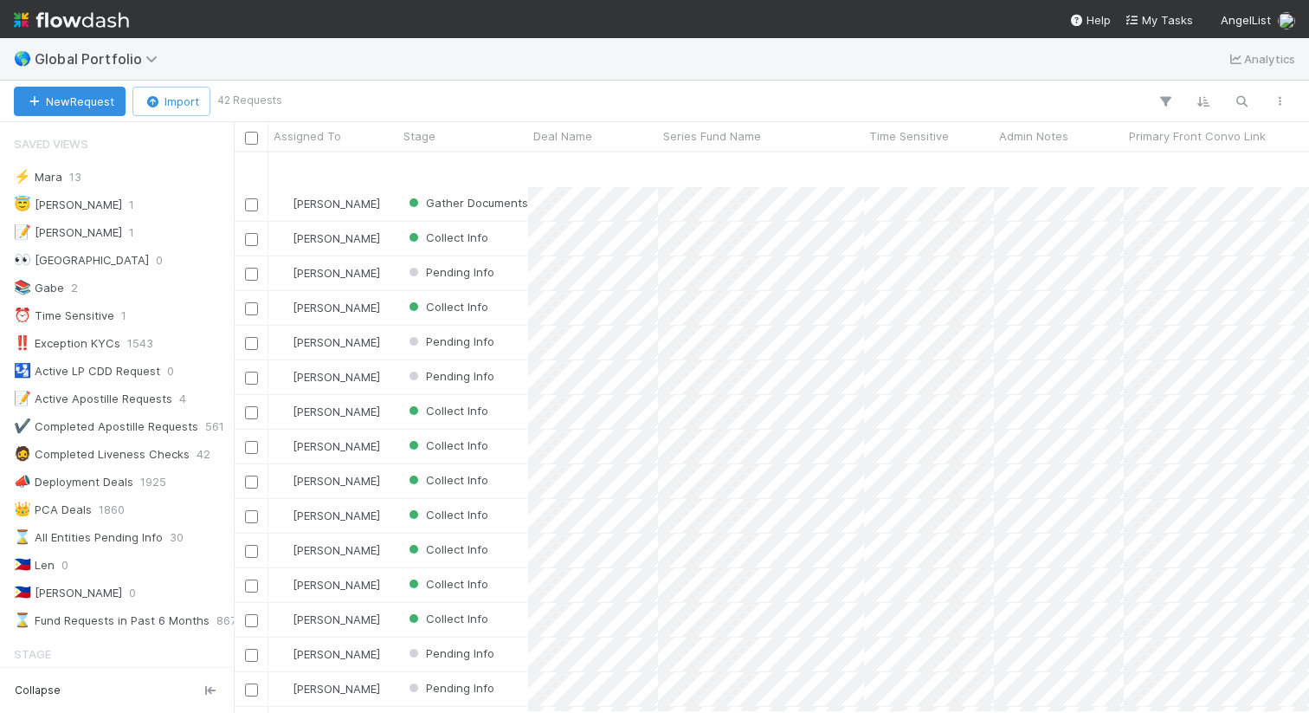
scroll to position [126, 0]
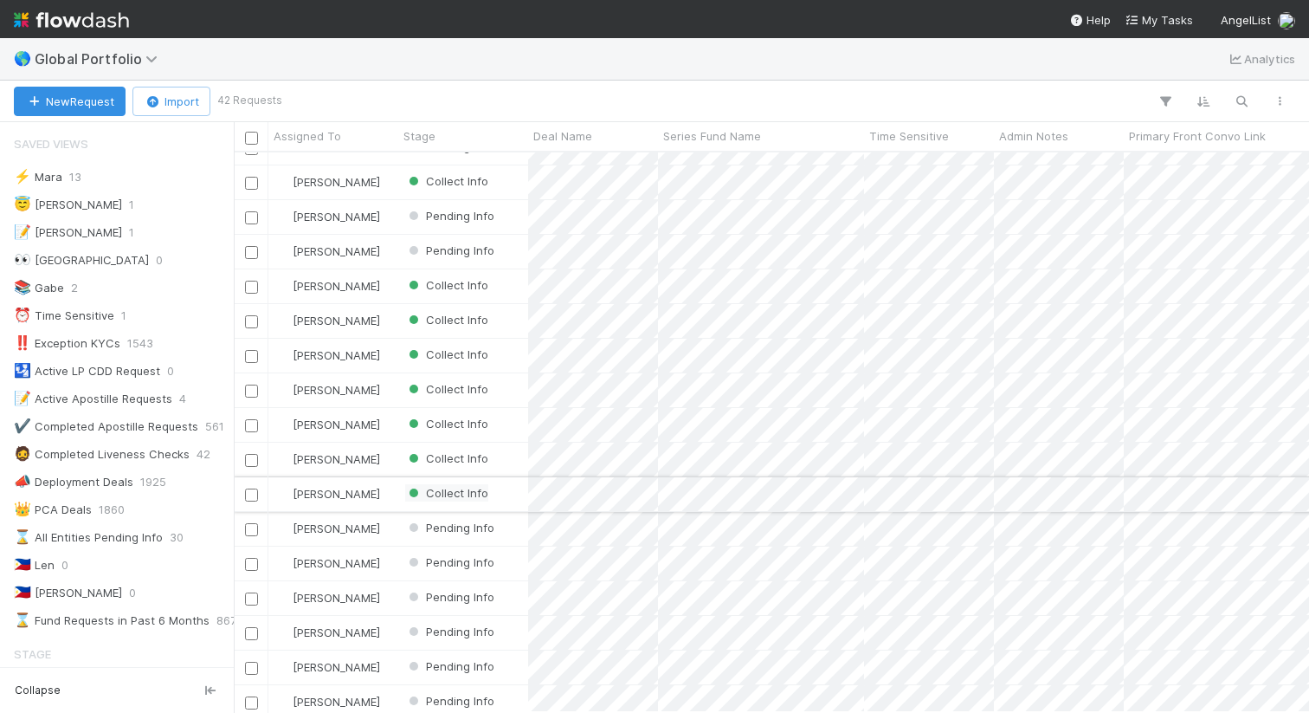
click at [465, 493] on span "Collect Info" at bounding box center [446, 493] width 83 height 14
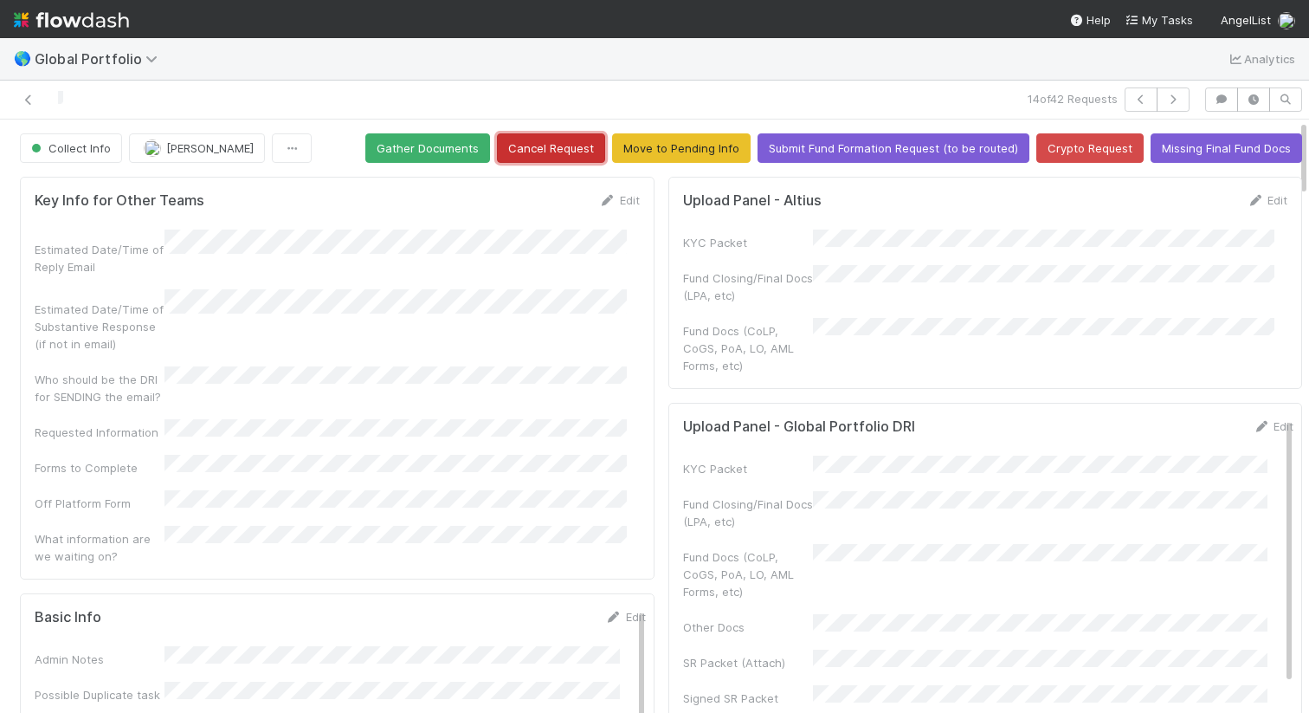
click at [549, 142] on button "Cancel Request" at bounding box center [551, 147] width 108 height 29
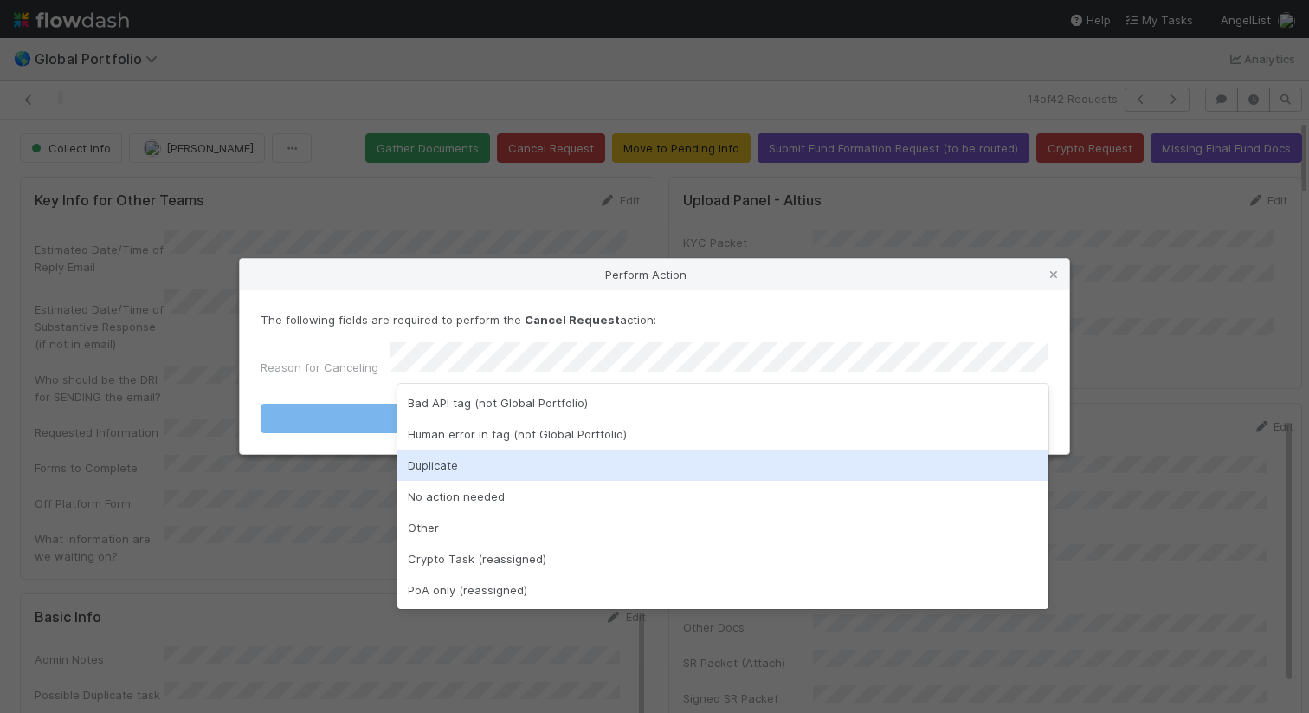
click at [618, 467] on div "Duplicate" at bounding box center [723, 464] width 651 height 31
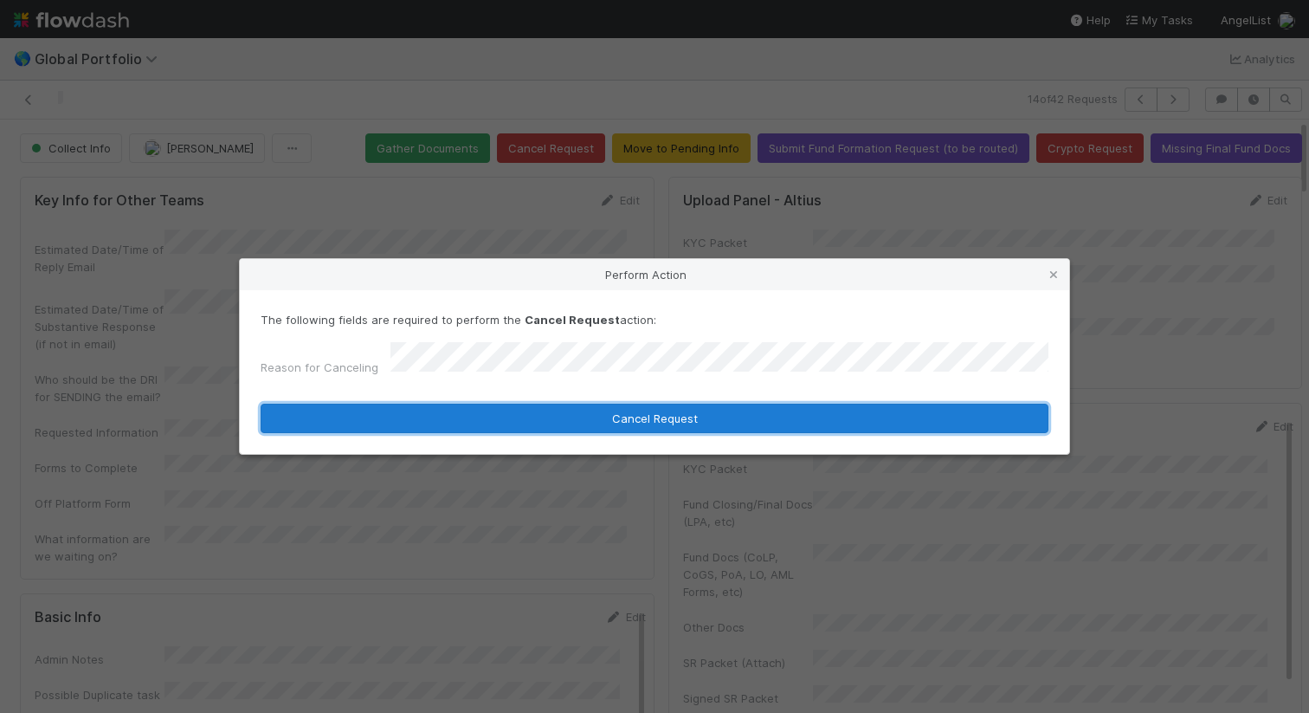
click at [682, 409] on button "Cancel Request" at bounding box center [655, 418] width 788 height 29
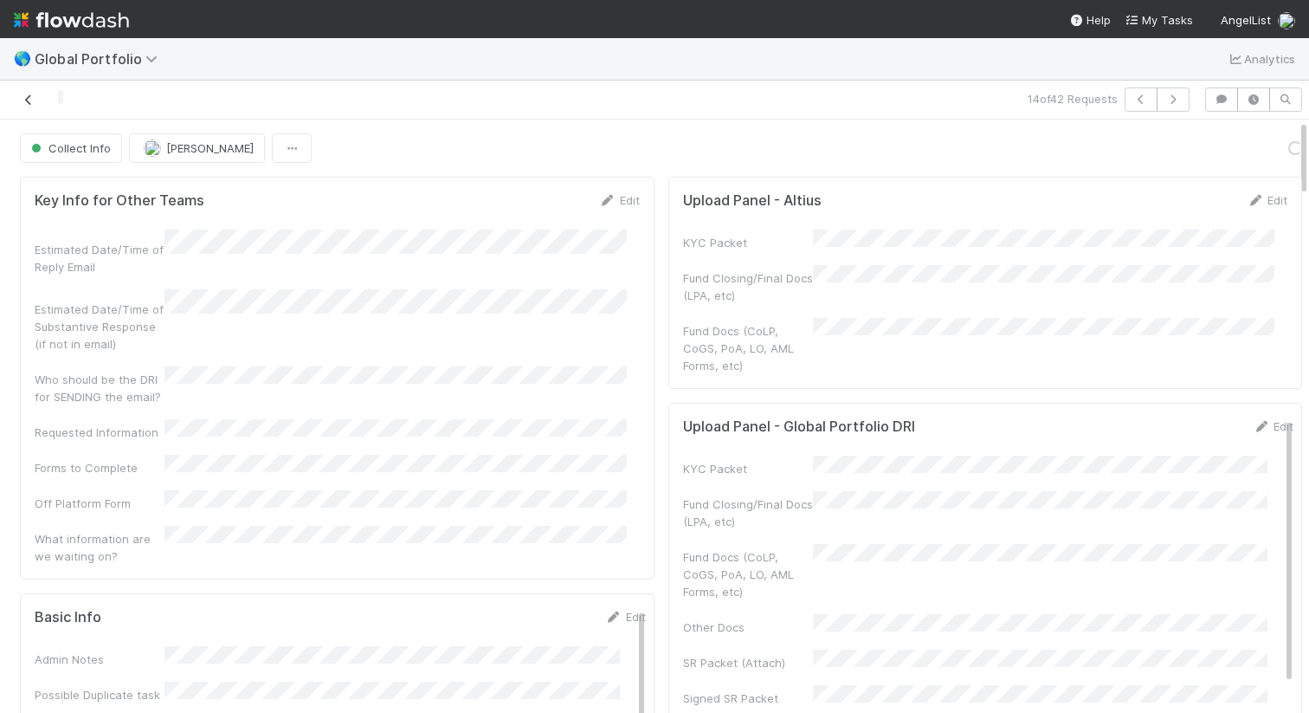
click at [23, 99] on icon at bounding box center [28, 99] width 17 height 11
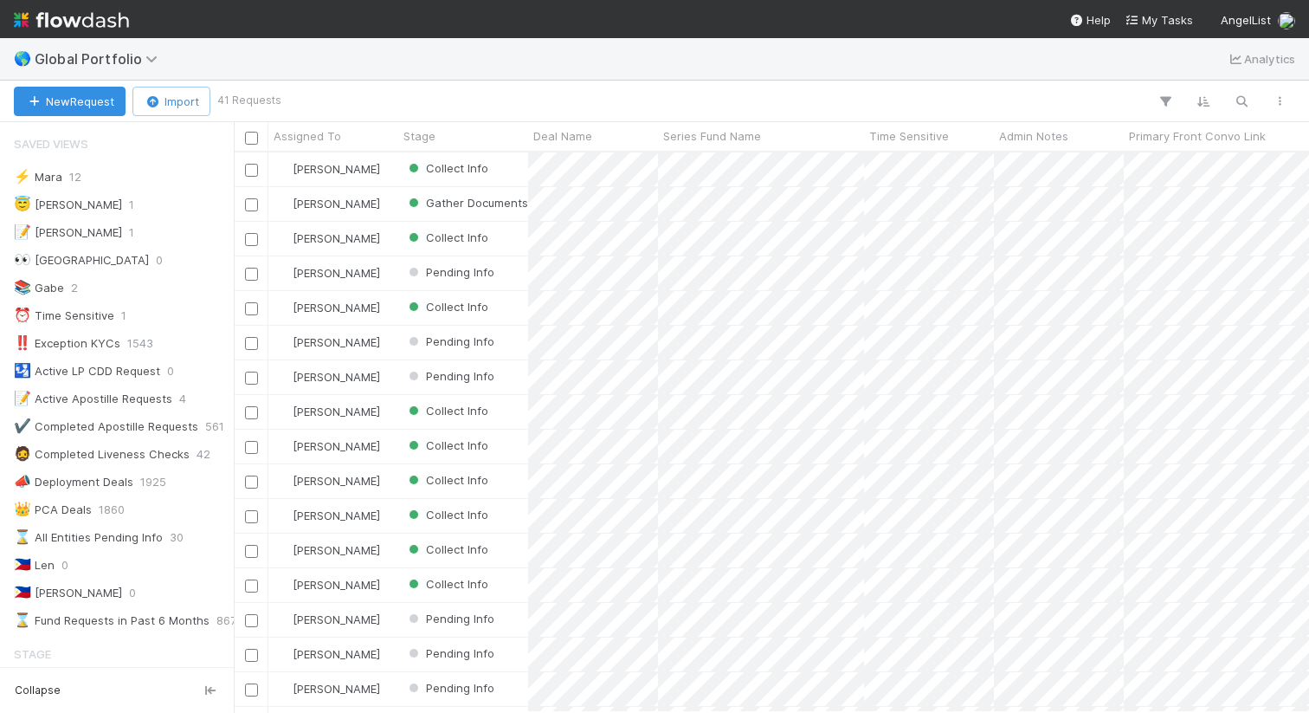
scroll to position [546, 1063]
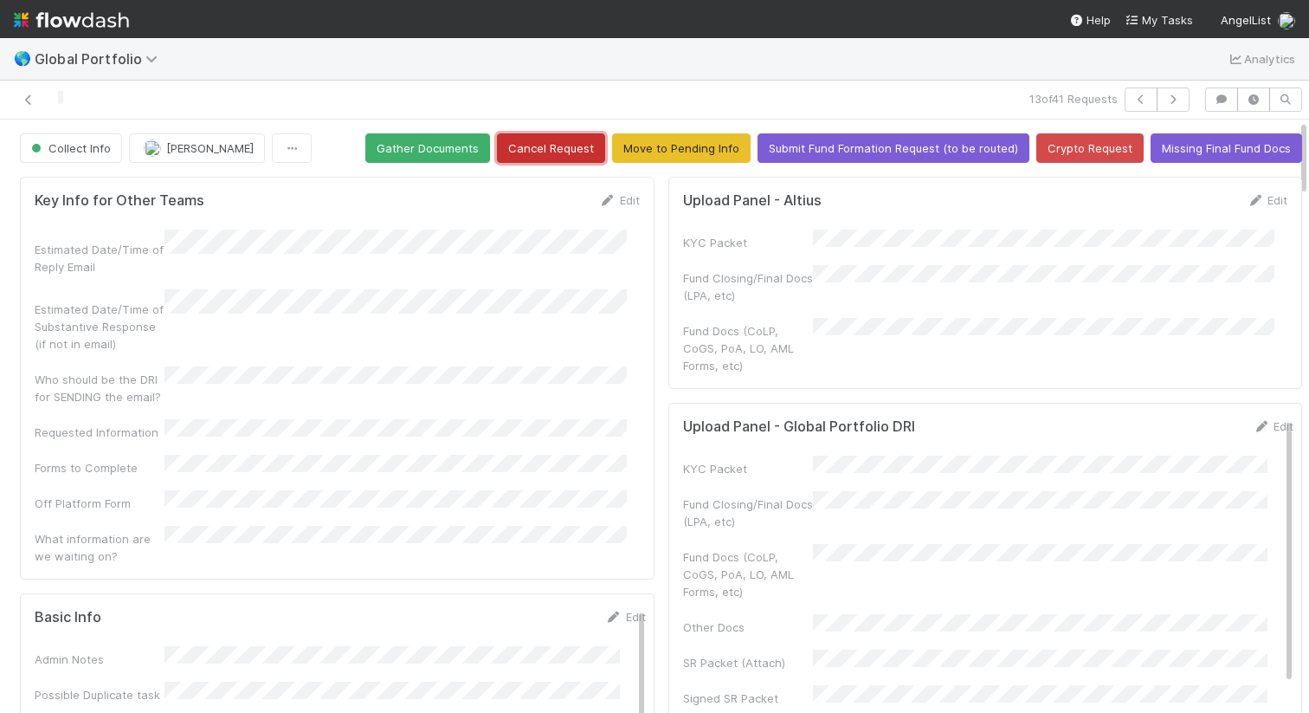
click at [497, 149] on button "Cancel Request" at bounding box center [551, 147] width 108 height 29
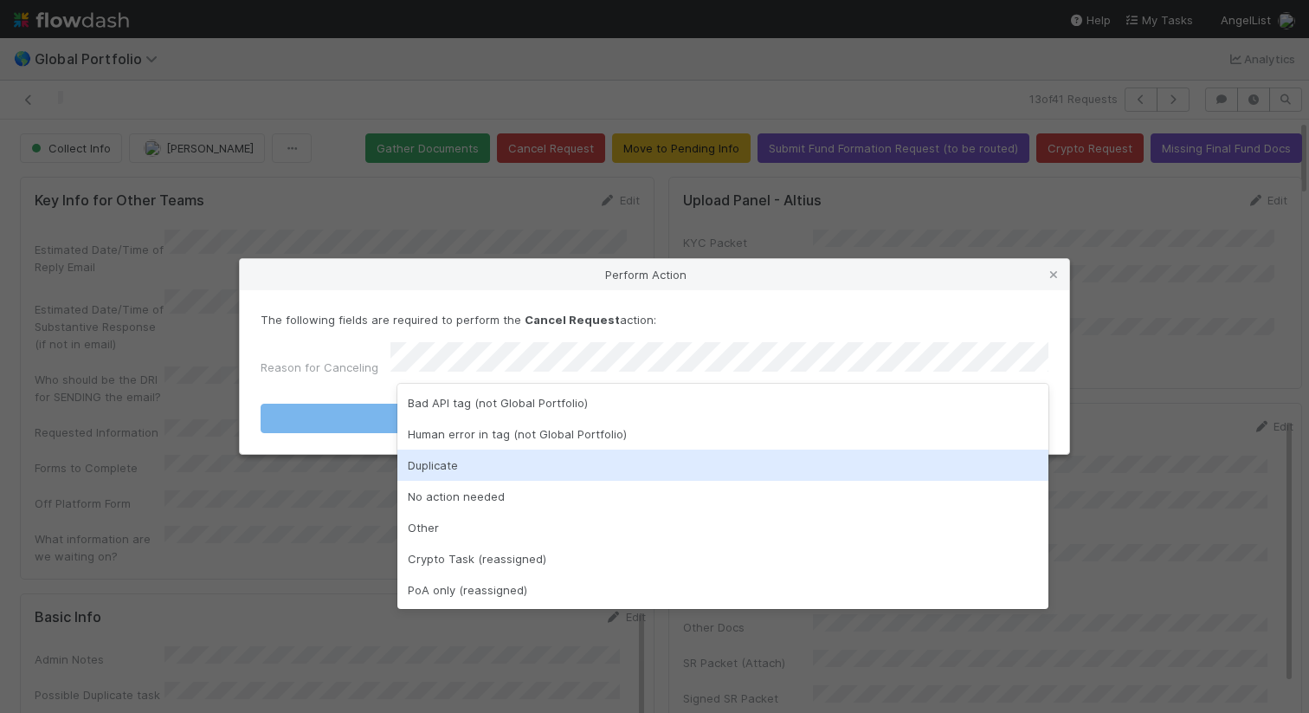
click at [644, 465] on div "Duplicate" at bounding box center [723, 464] width 651 height 31
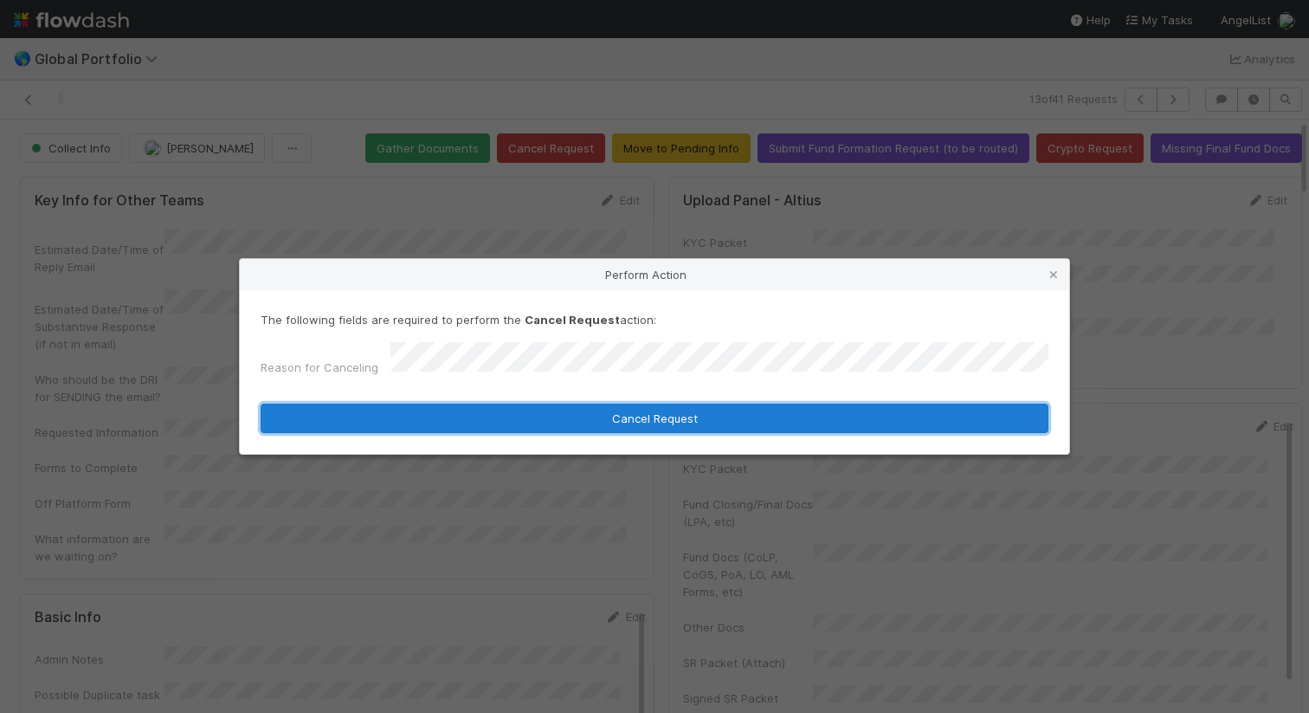
click at [689, 404] on button "Cancel Request" at bounding box center [655, 418] width 788 height 29
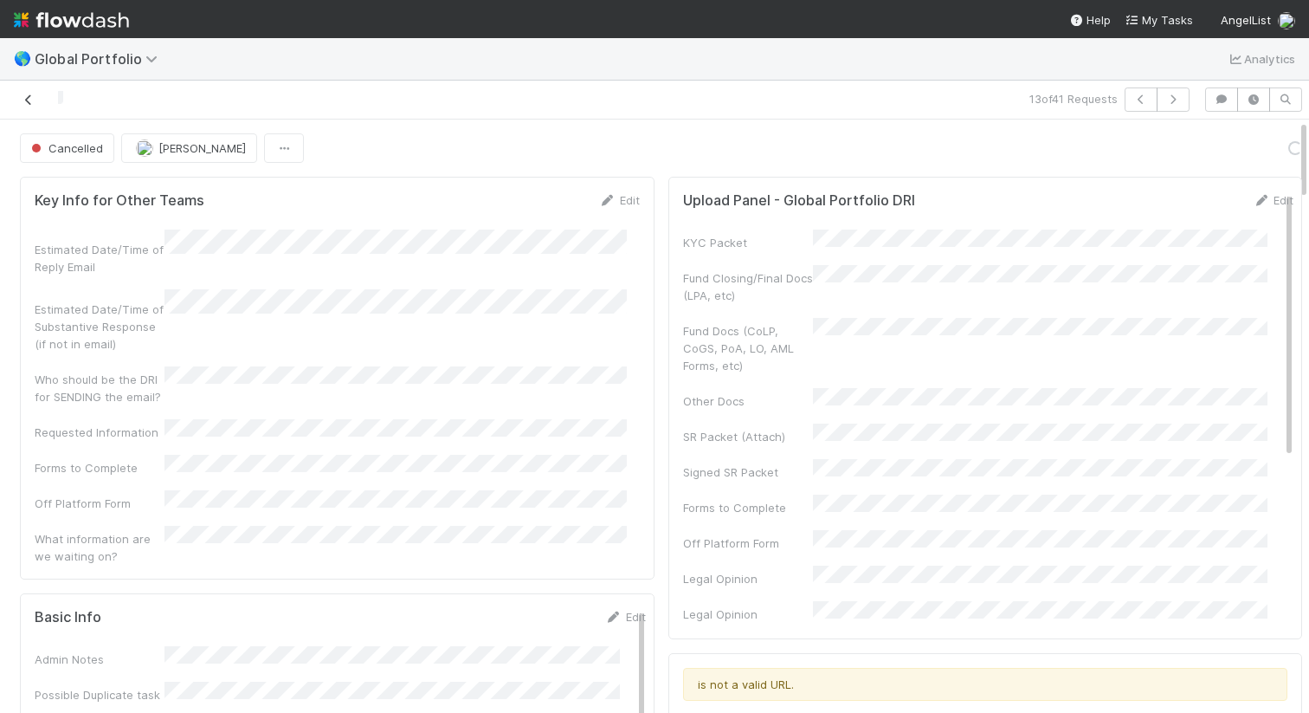
click at [31, 100] on icon at bounding box center [28, 99] width 17 height 11
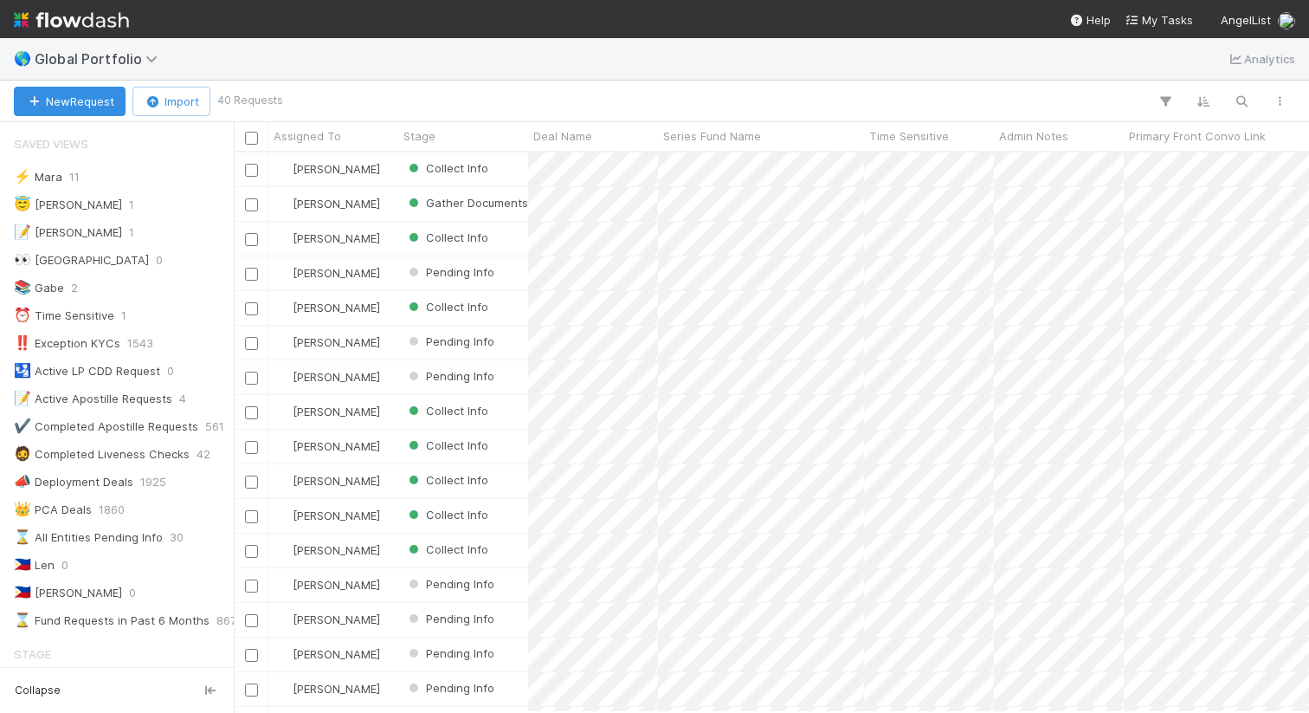
scroll to position [546, 1063]
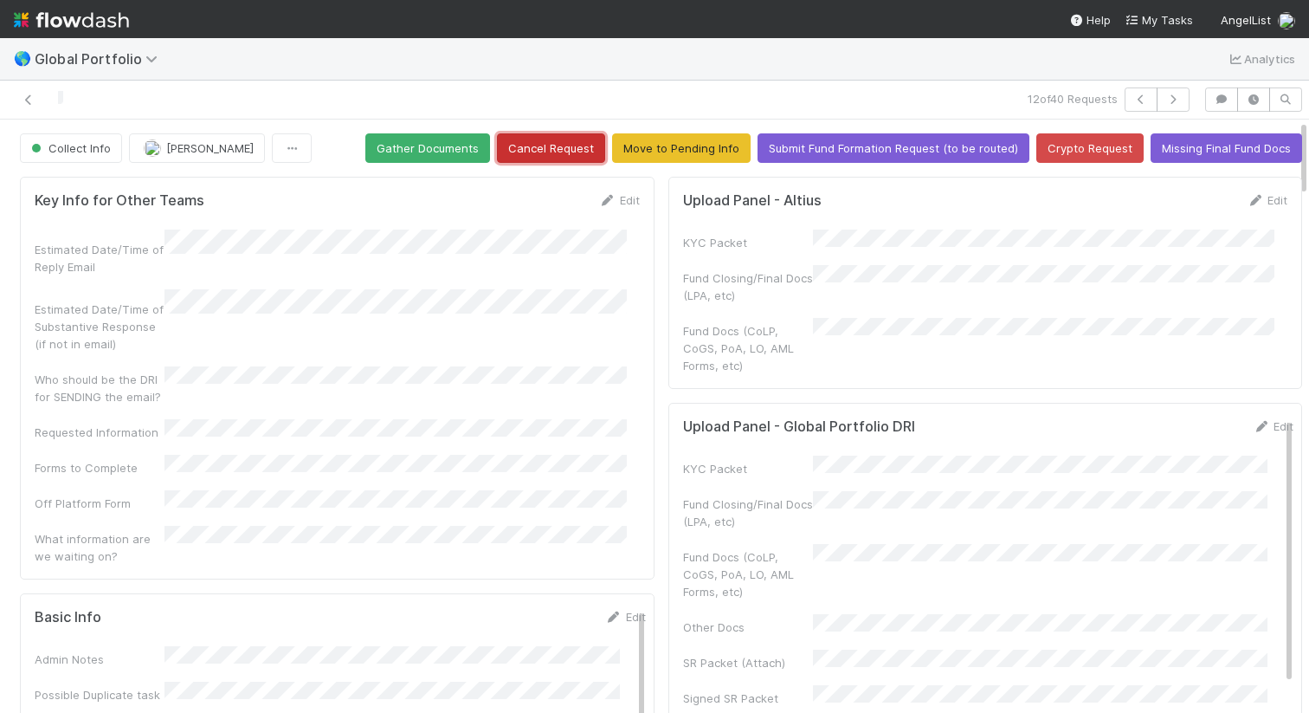
click at [555, 154] on button "Cancel Request" at bounding box center [551, 147] width 108 height 29
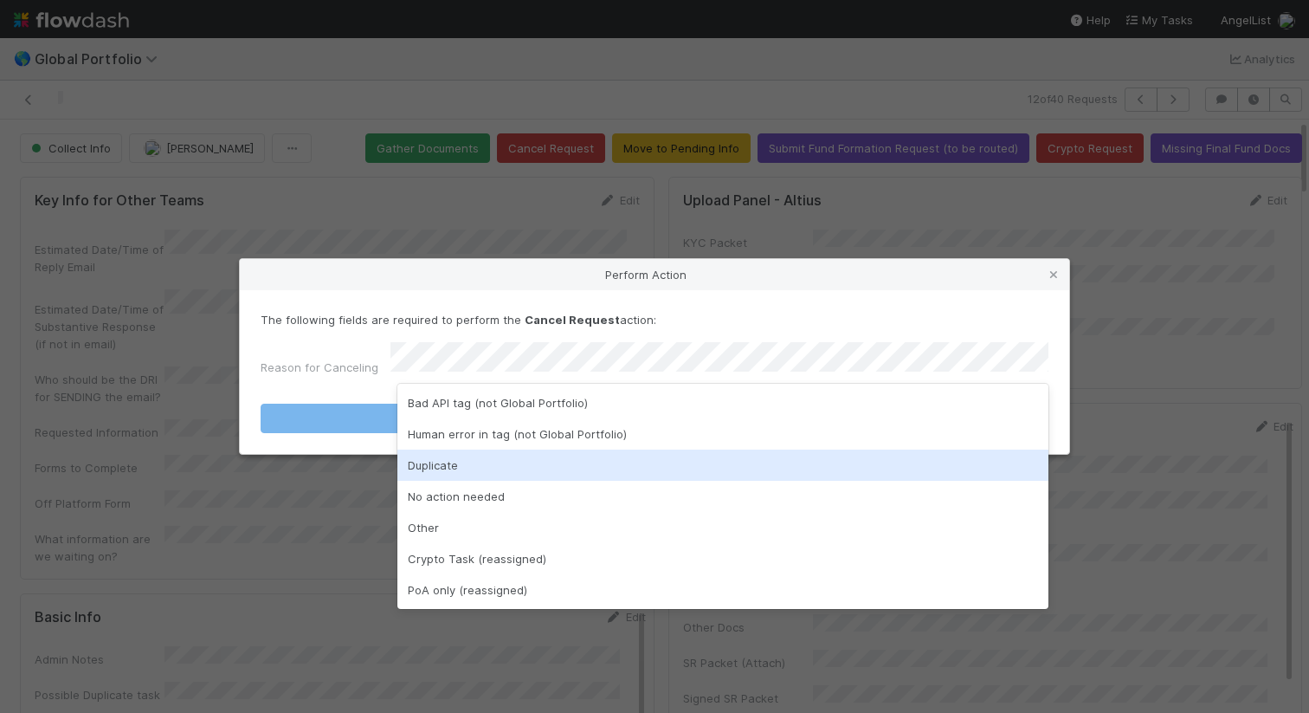
click at [622, 450] on div "Duplicate" at bounding box center [723, 464] width 651 height 31
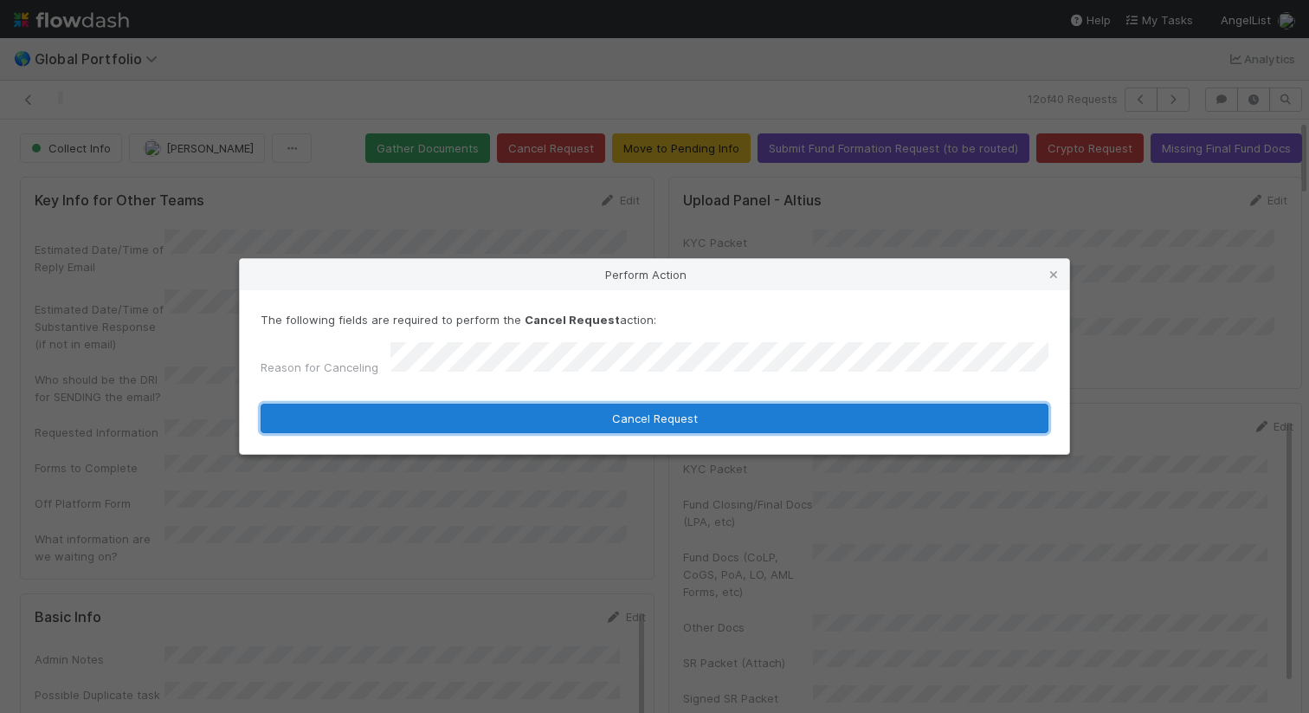
click at [659, 421] on button "Cancel Request" at bounding box center [655, 418] width 788 height 29
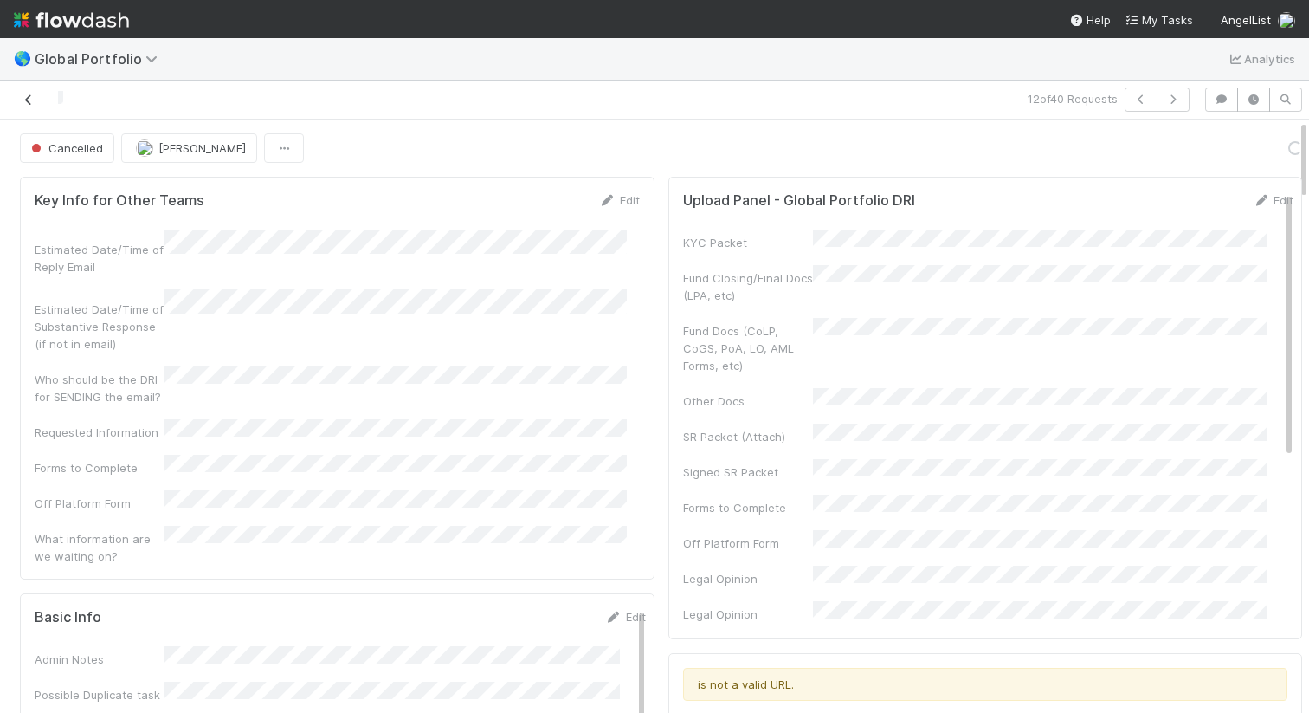
click at [32, 101] on icon at bounding box center [28, 99] width 17 height 11
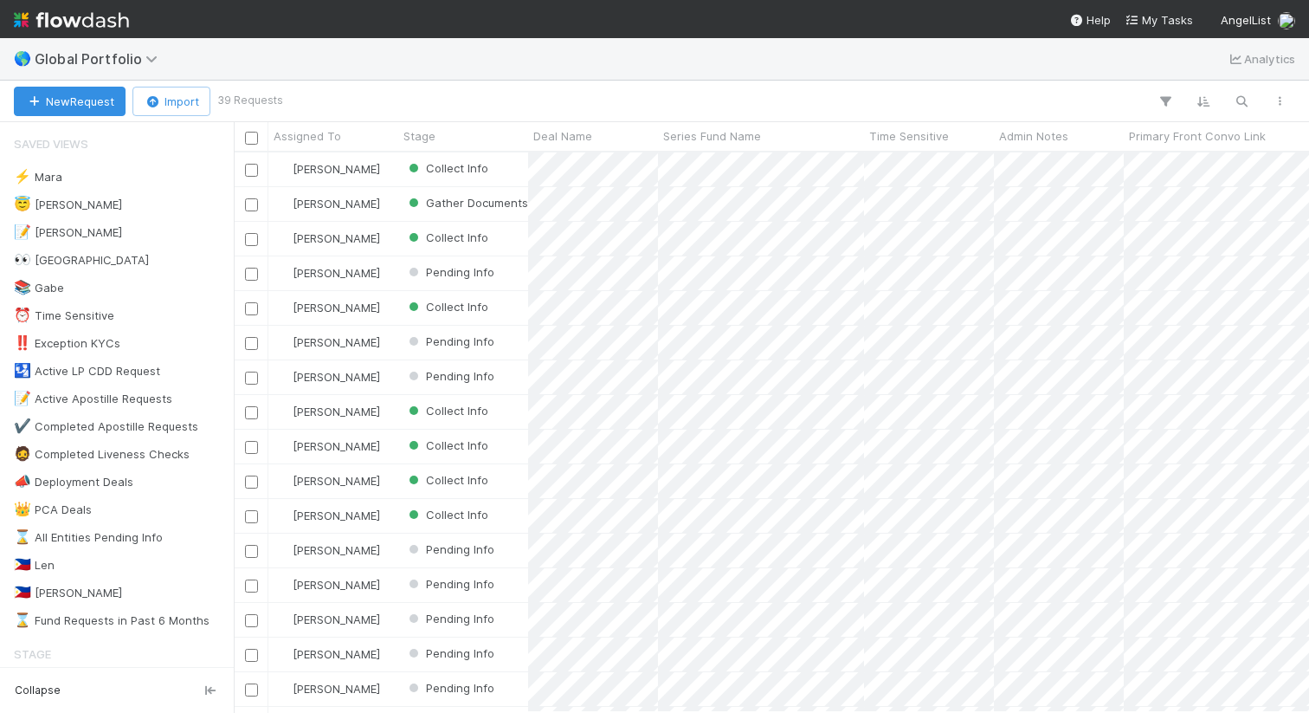
scroll to position [546, 1063]
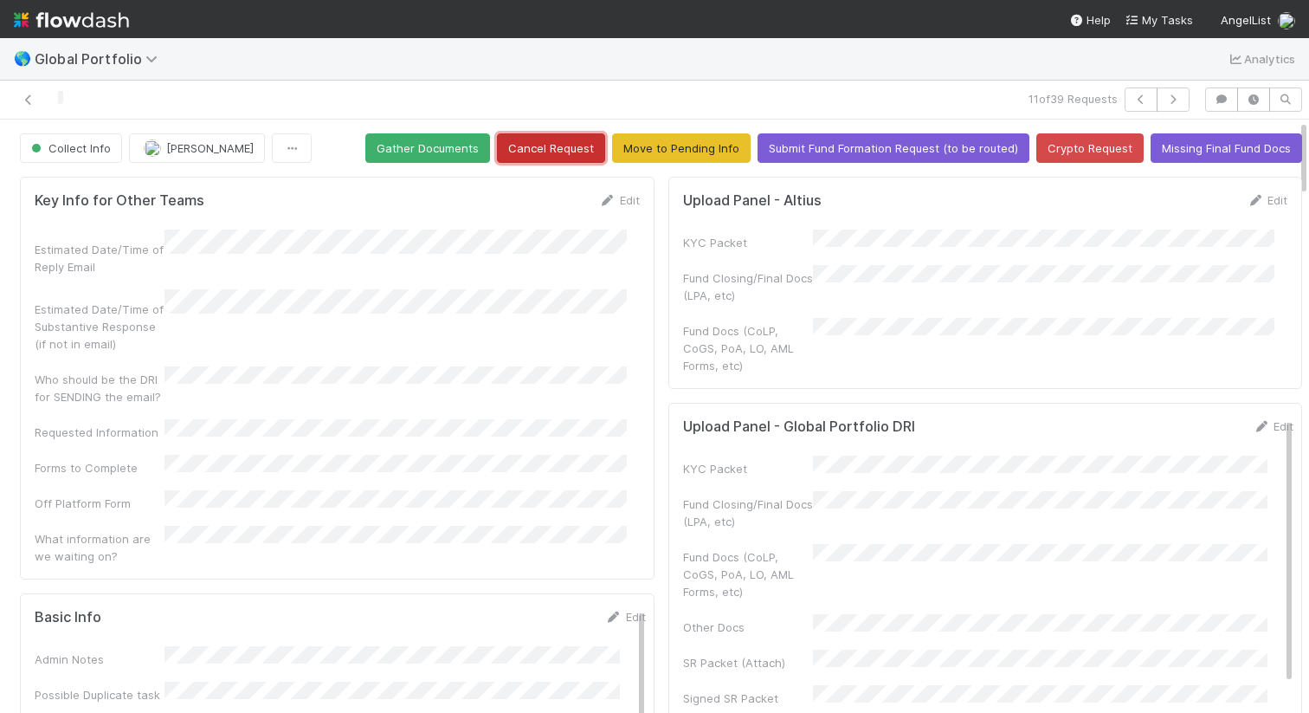
click at [537, 159] on button "Cancel Request" at bounding box center [551, 147] width 108 height 29
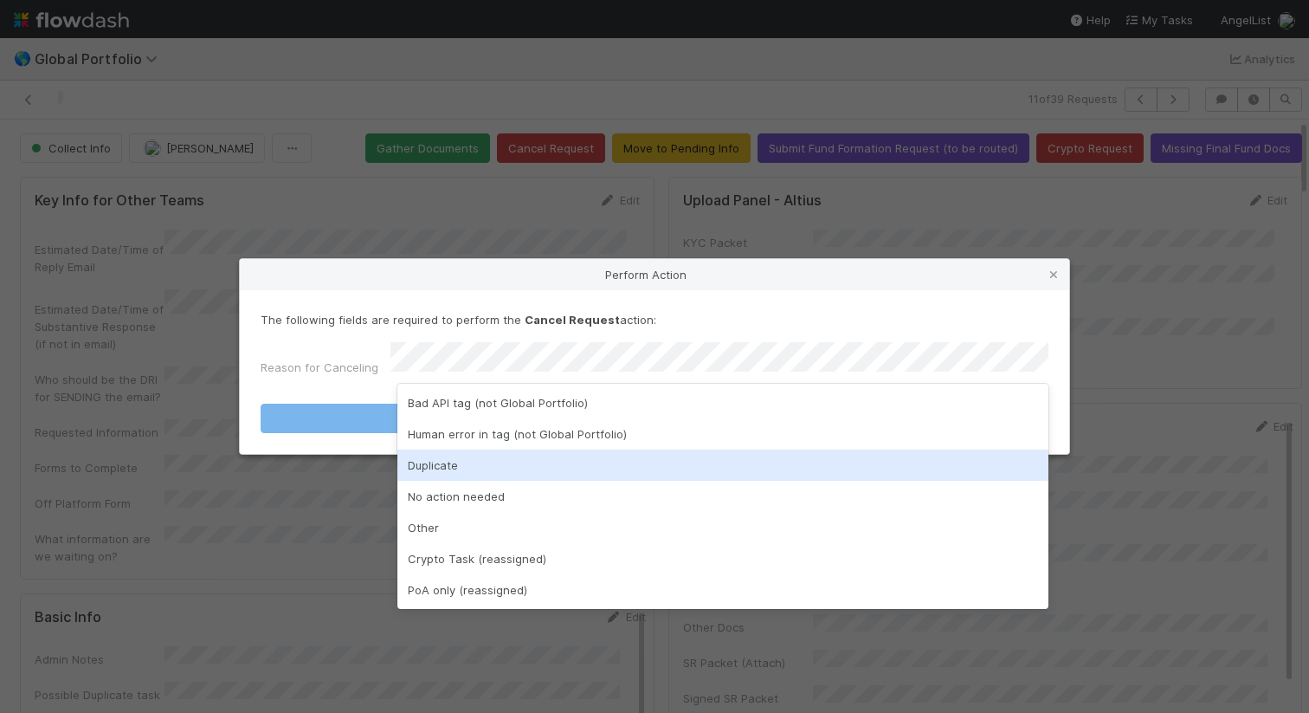
click at [524, 460] on div "Duplicate" at bounding box center [723, 464] width 651 height 31
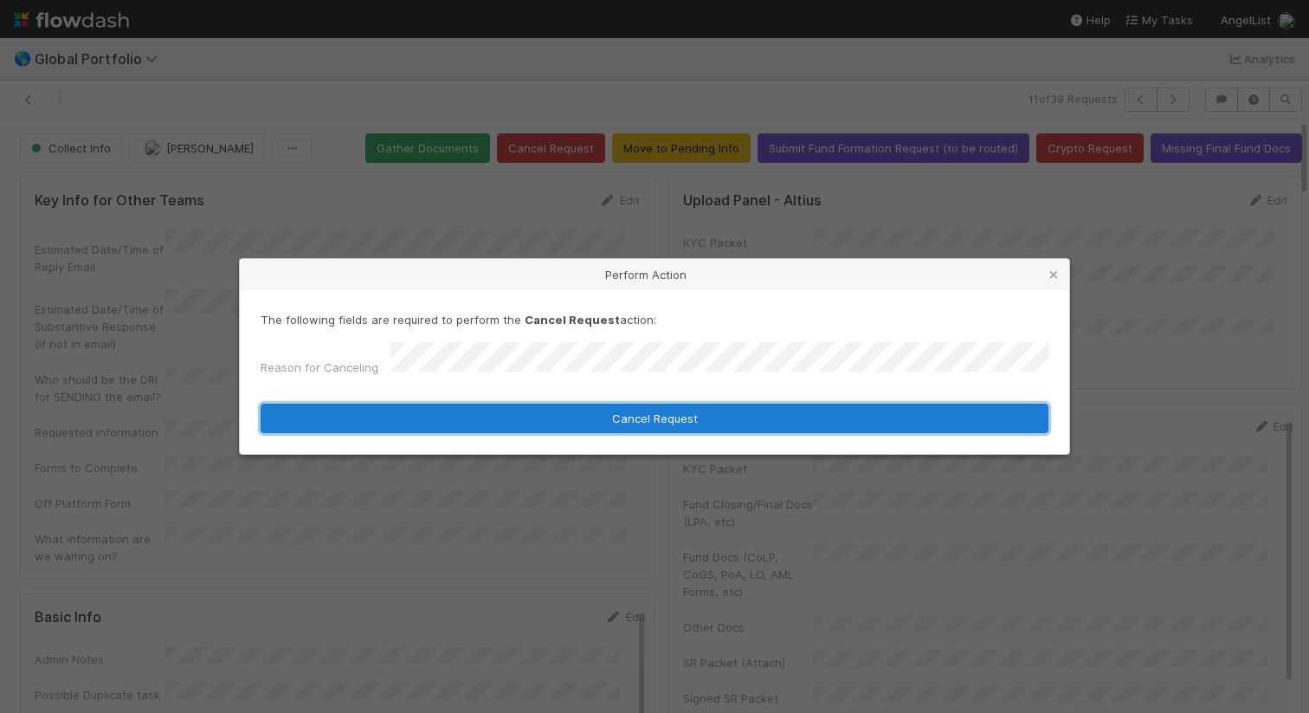
click at [572, 421] on button "Cancel Request" at bounding box center [655, 418] width 788 height 29
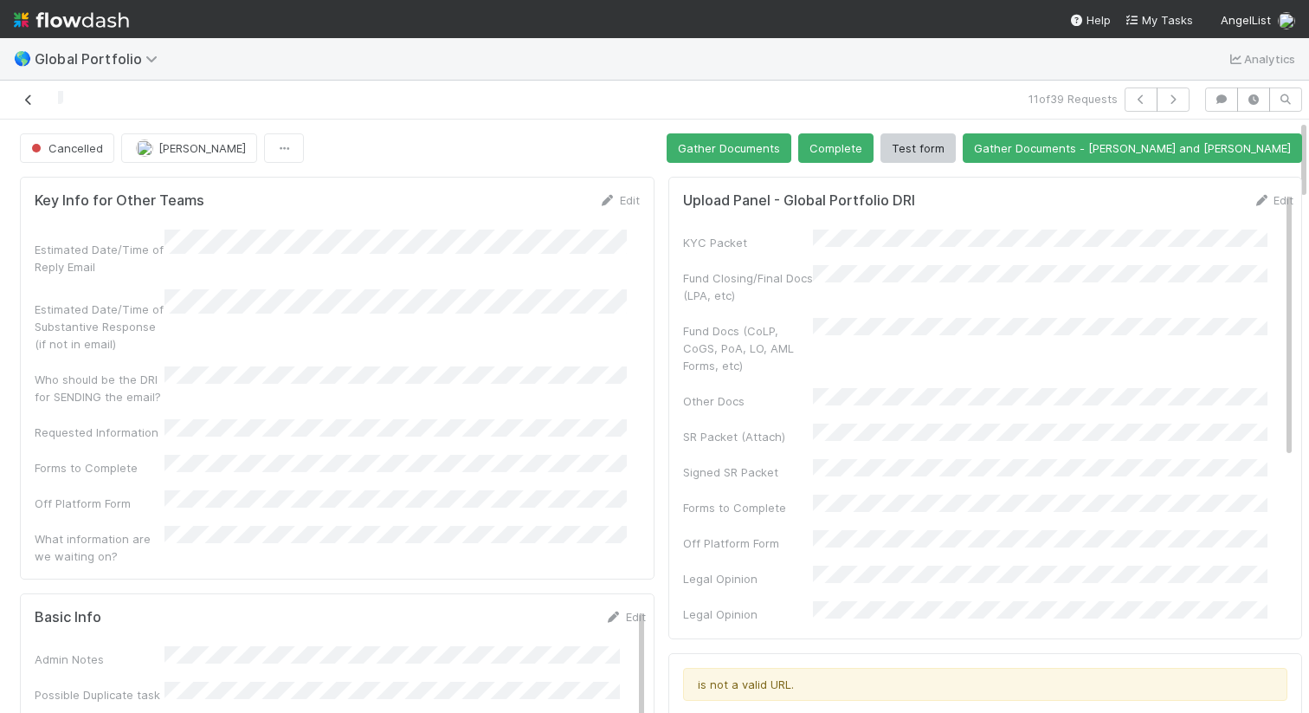
click at [35, 104] on icon at bounding box center [28, 99] width 17 height 11
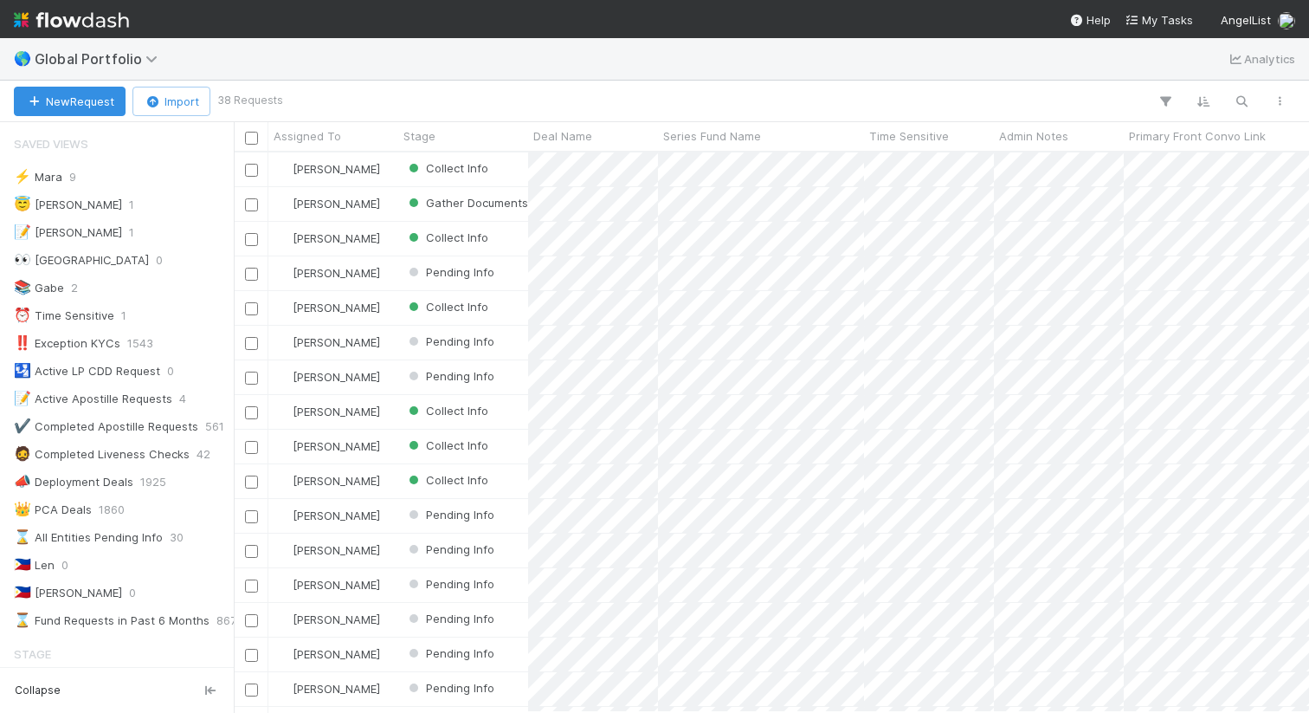
scroll to position [546, 1063]
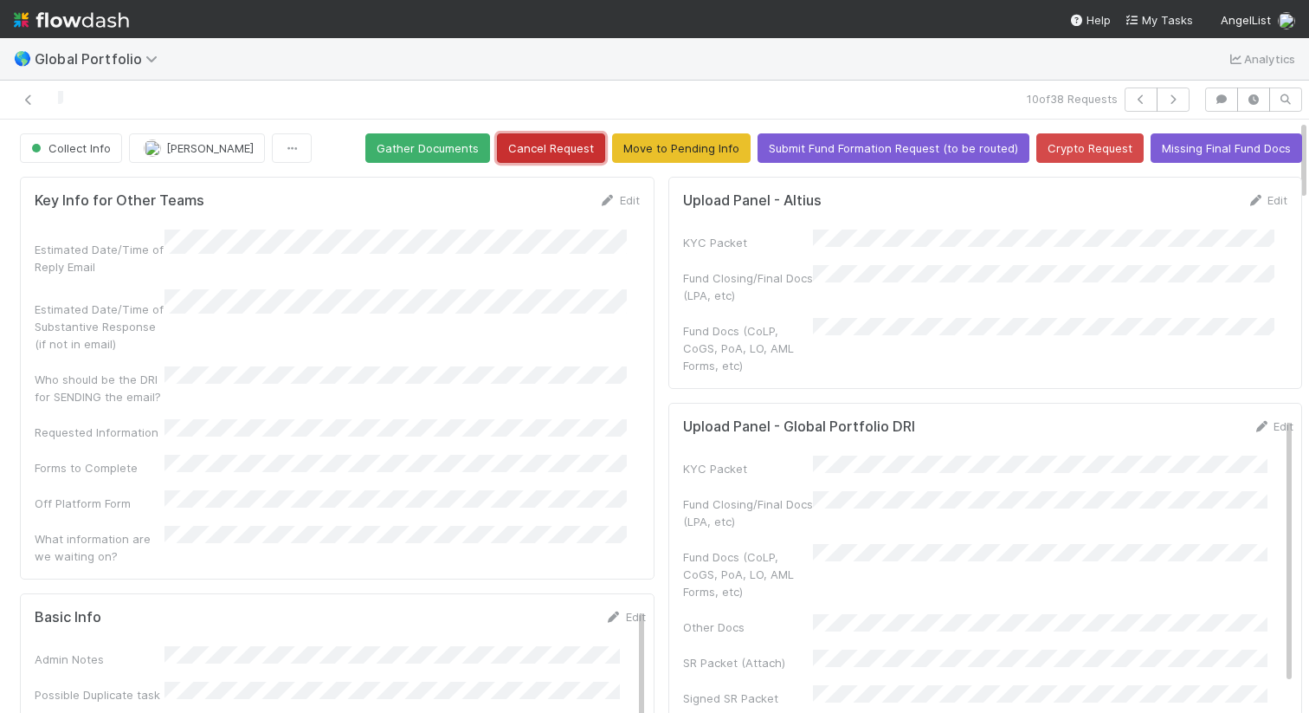
click at [535, 146] on button "Cancel Request" at bounding box center [551, 147] width 108 height 29
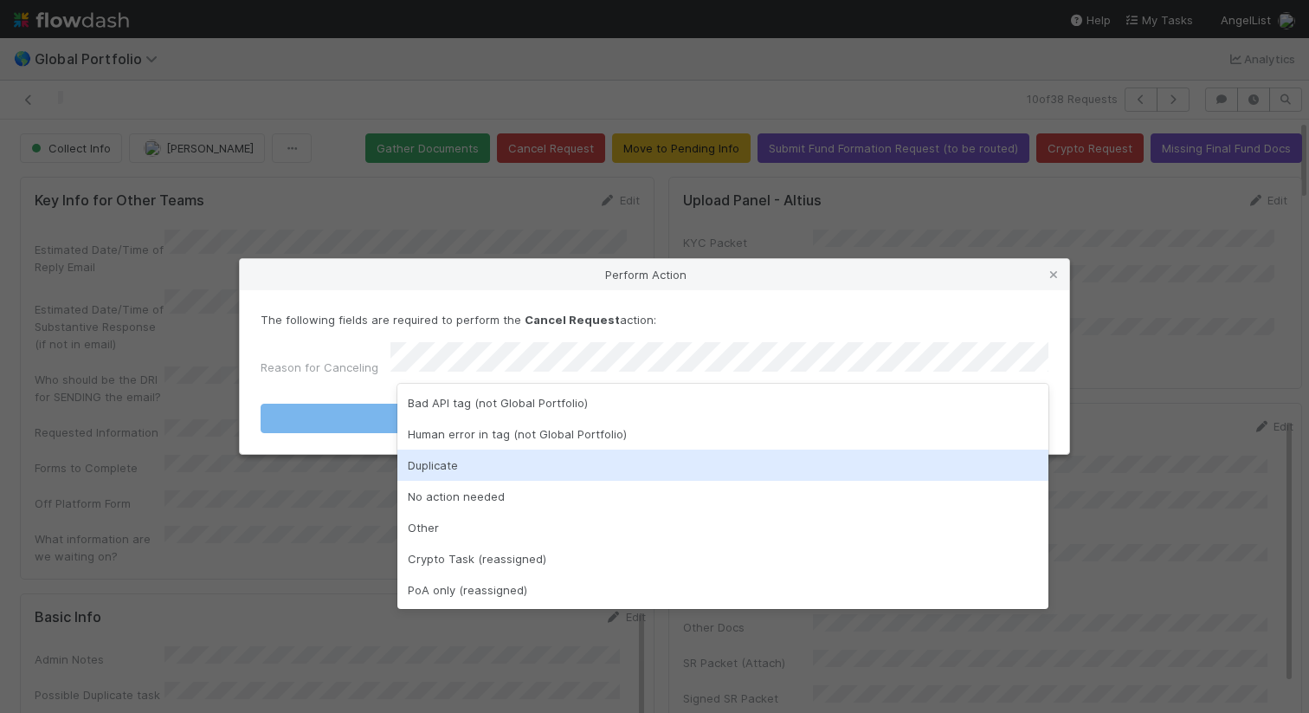
click at [579, 467] on div "Duplicate" at bounding box center [723, 464] width 651 height 31
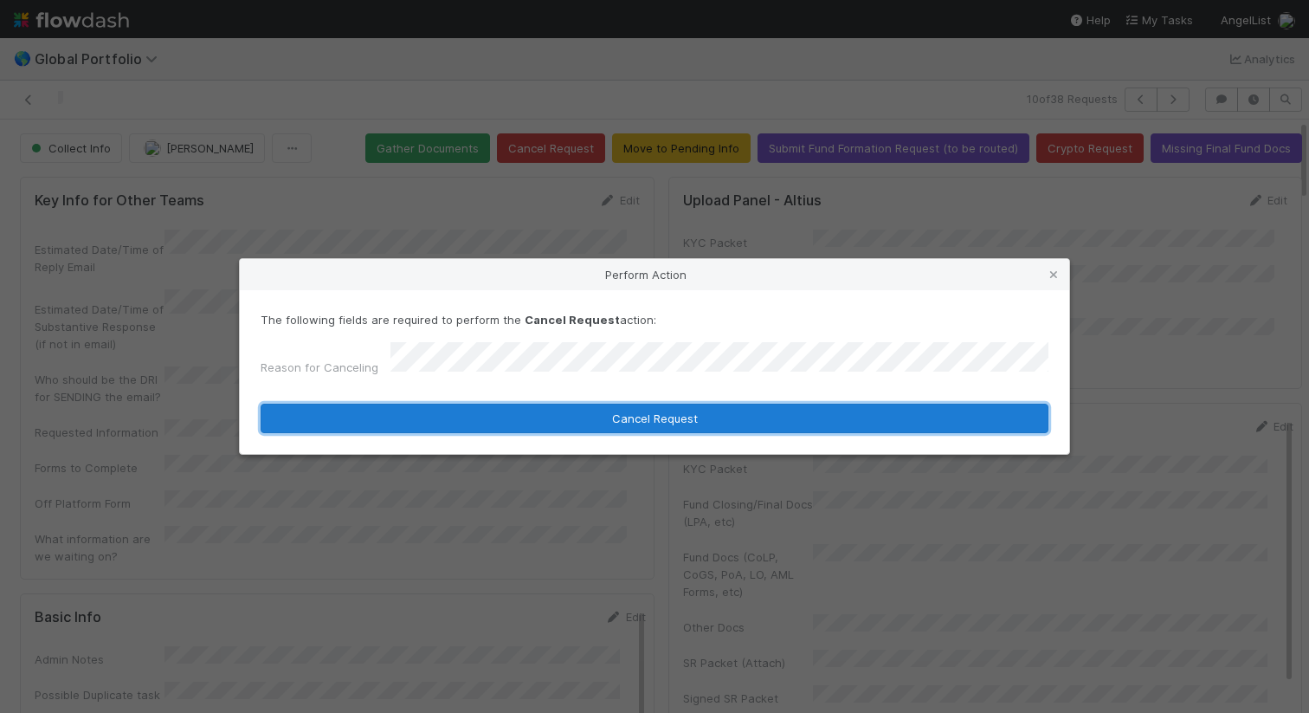
click at [617, 414] on button "Cancel Request" at bounding box center [655, 418] width 788 height 29
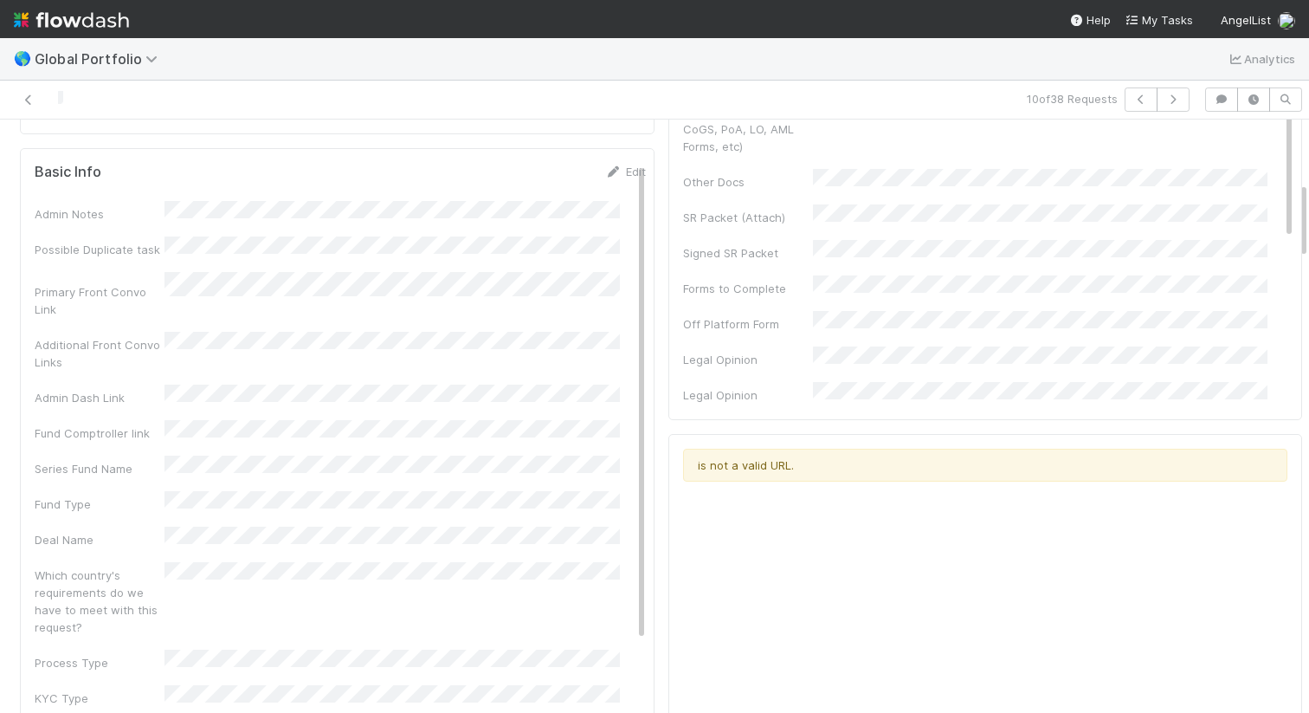
scroll to position [482, 0]
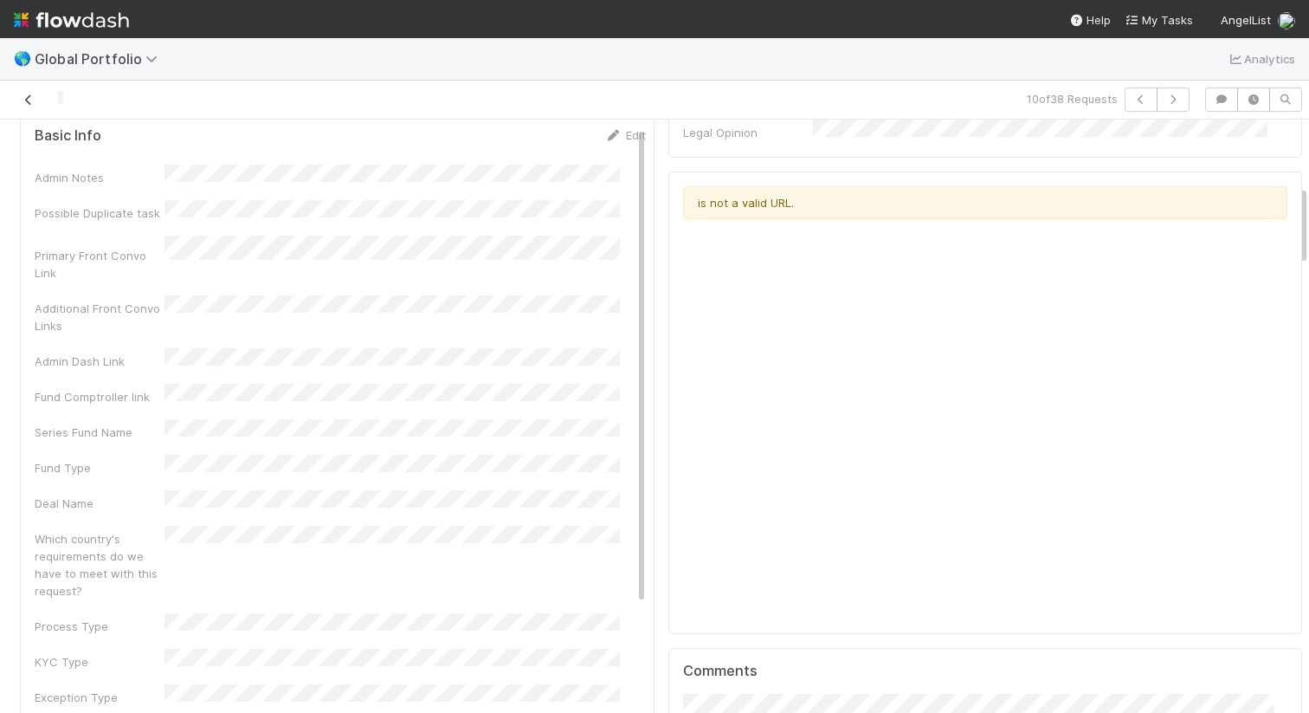
click at [33, 101] on icon at bounding box center [28, 99] width 17 height 11
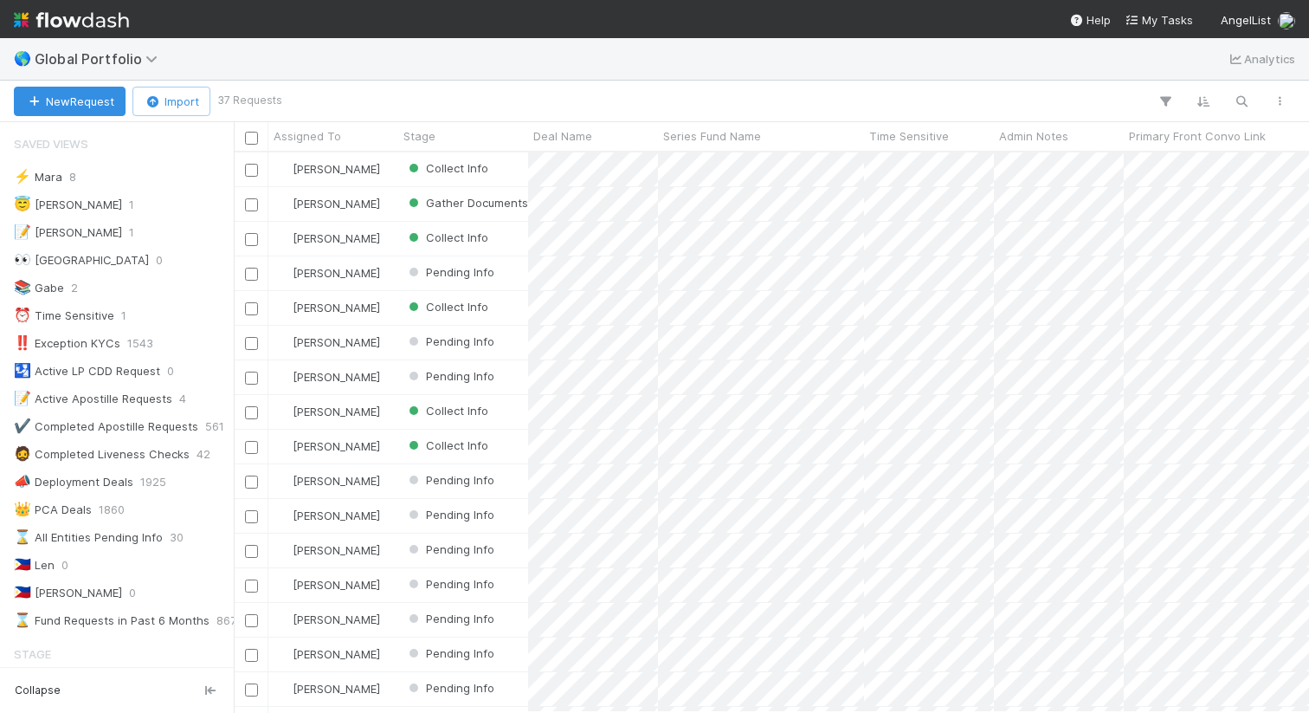
scroll to position [546, 1063]
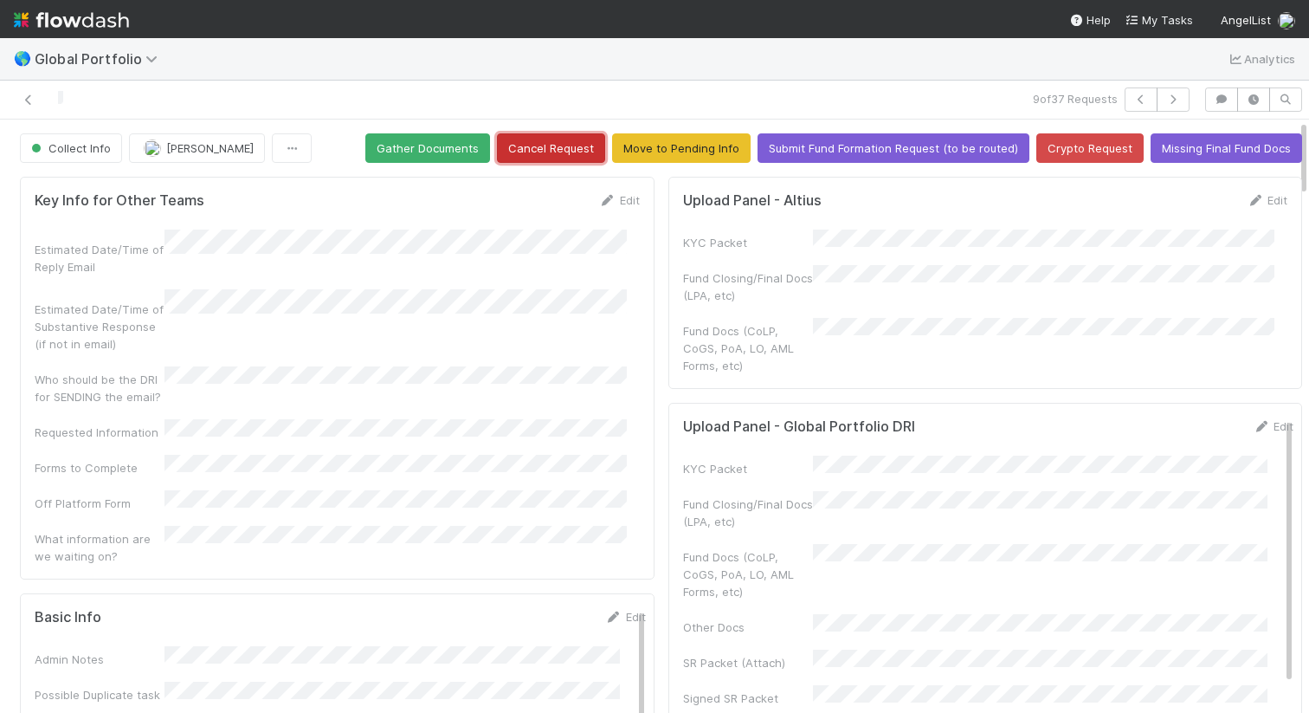
click at [546, 151] on button "Cancel Request" at bounding box center [551, 147] width 108 height 29
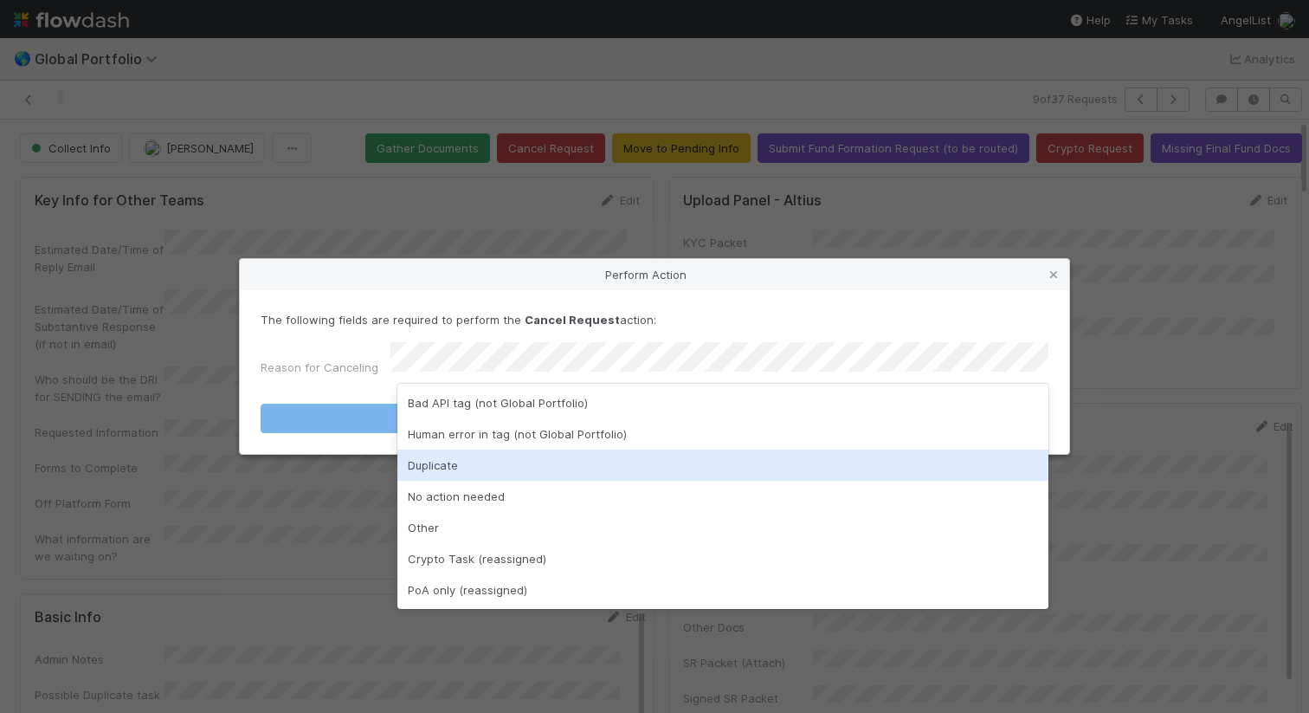
click at [656, 456] on div "Duplicate" at bounding box center [723, 464] width 651 height 31
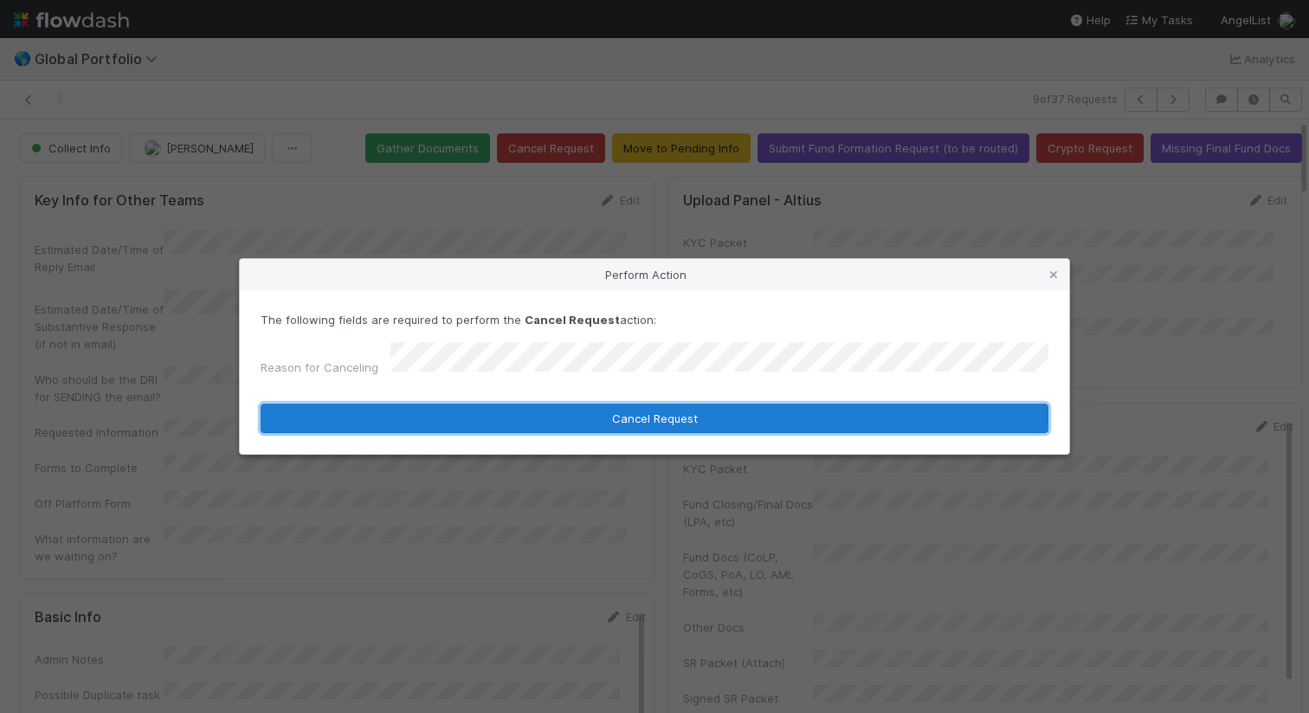
click at [699, 410] on button "Cancel Request" at bounding box center [655, 418] width 788 height 29
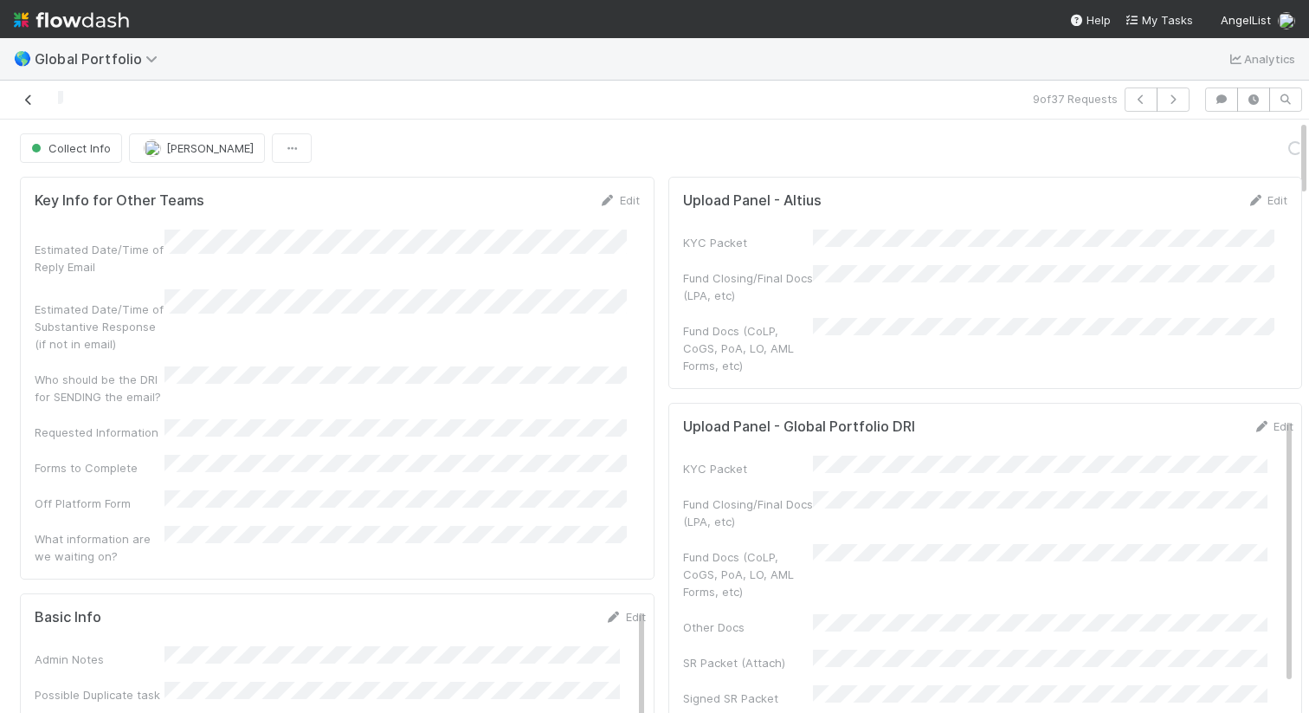
click at [32, 99] on icon at bounding box center [28, 99] width 17 height 11
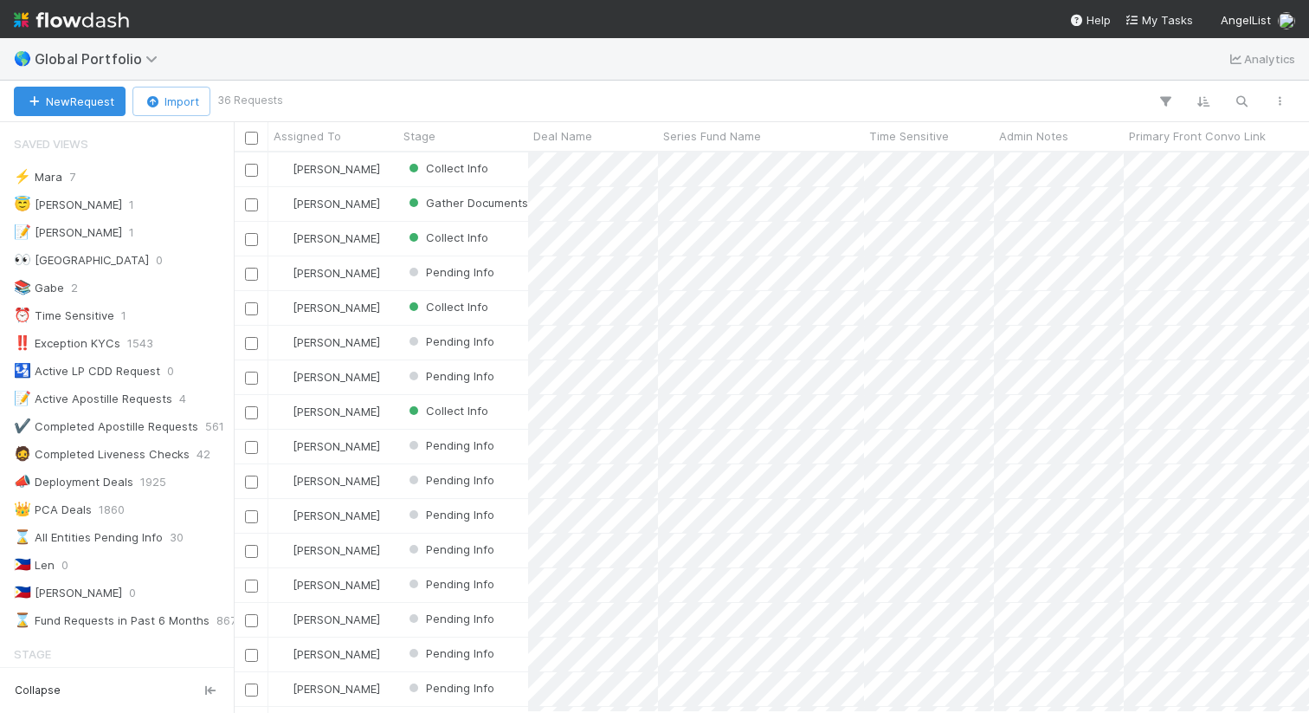
scroll to position [546, 1063]
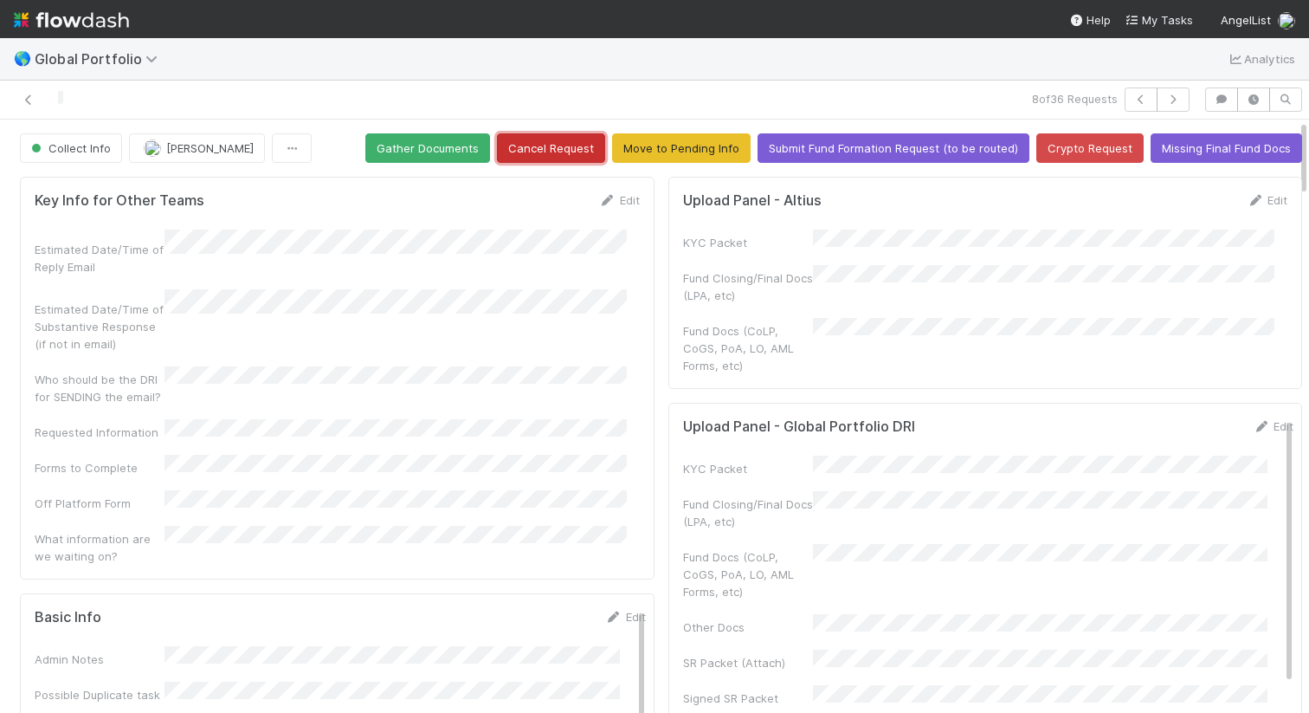
click at [539, 158] on button "Cancel Request" at bounding box center [551, 147] width 108 height 29
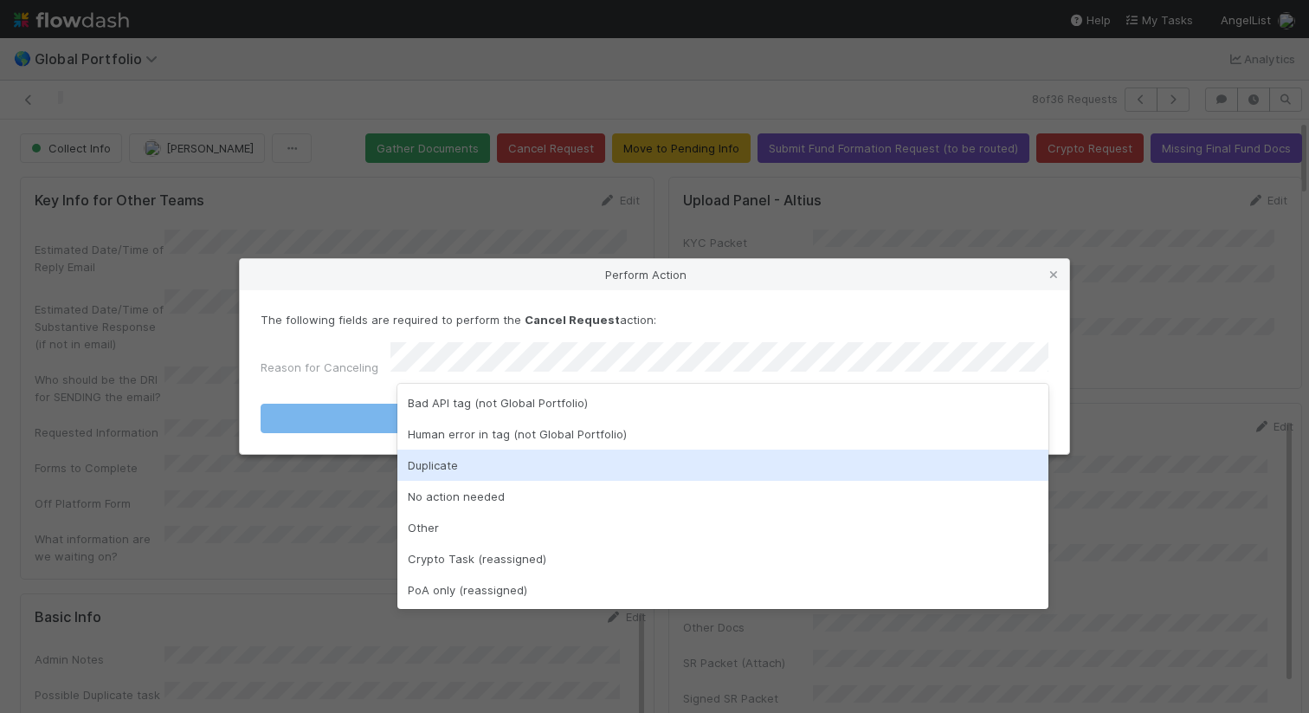
click at [722, 459] on div "Duplicate" at bounding box center [723, 464] width 651 height 31
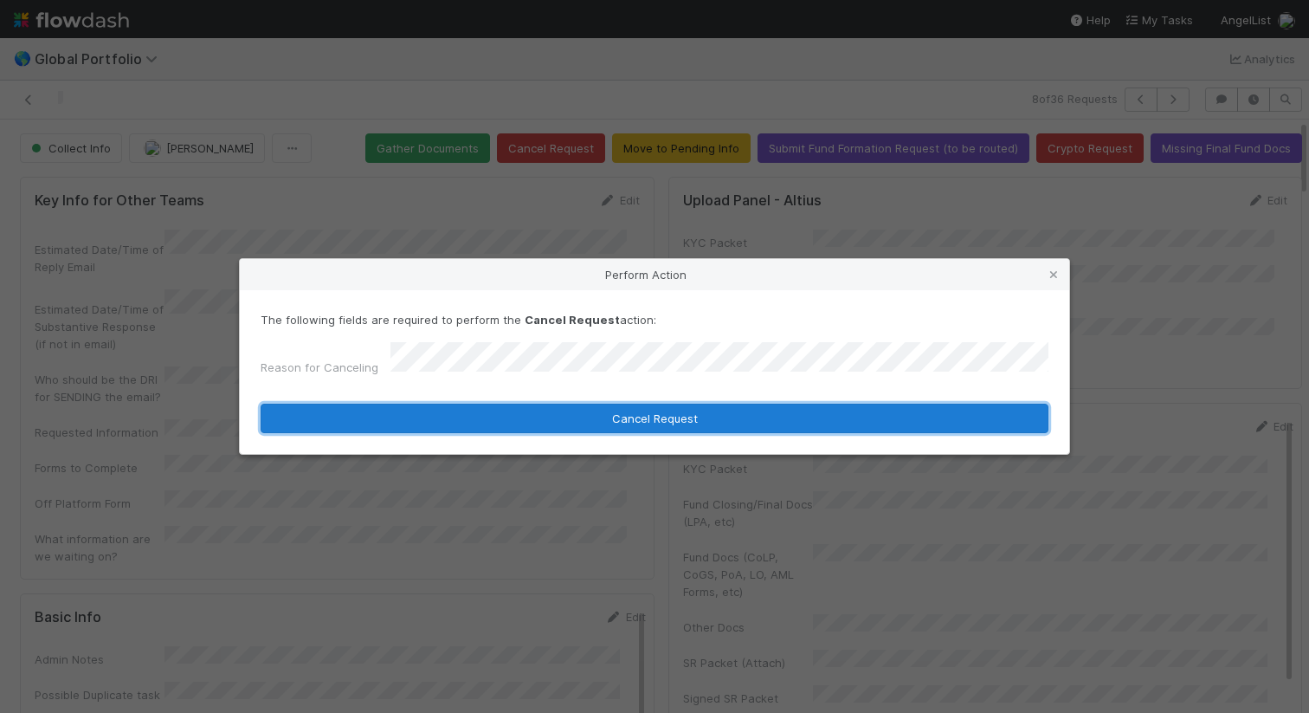
click at [750, 418] on button "Cancel Request" at bounding box center [655, 418] width 788 height 29
